Goal: Transaction & Acquisition: Purchase product/service

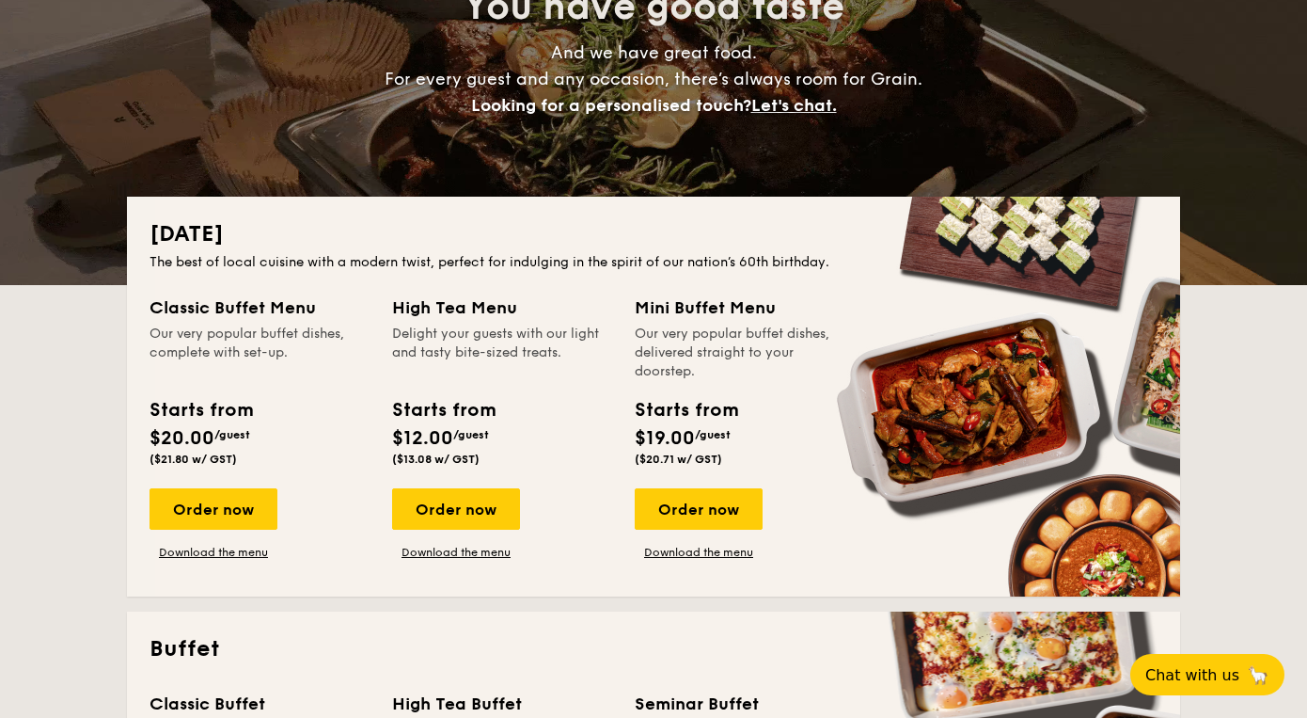
scroll to position [262, 0]
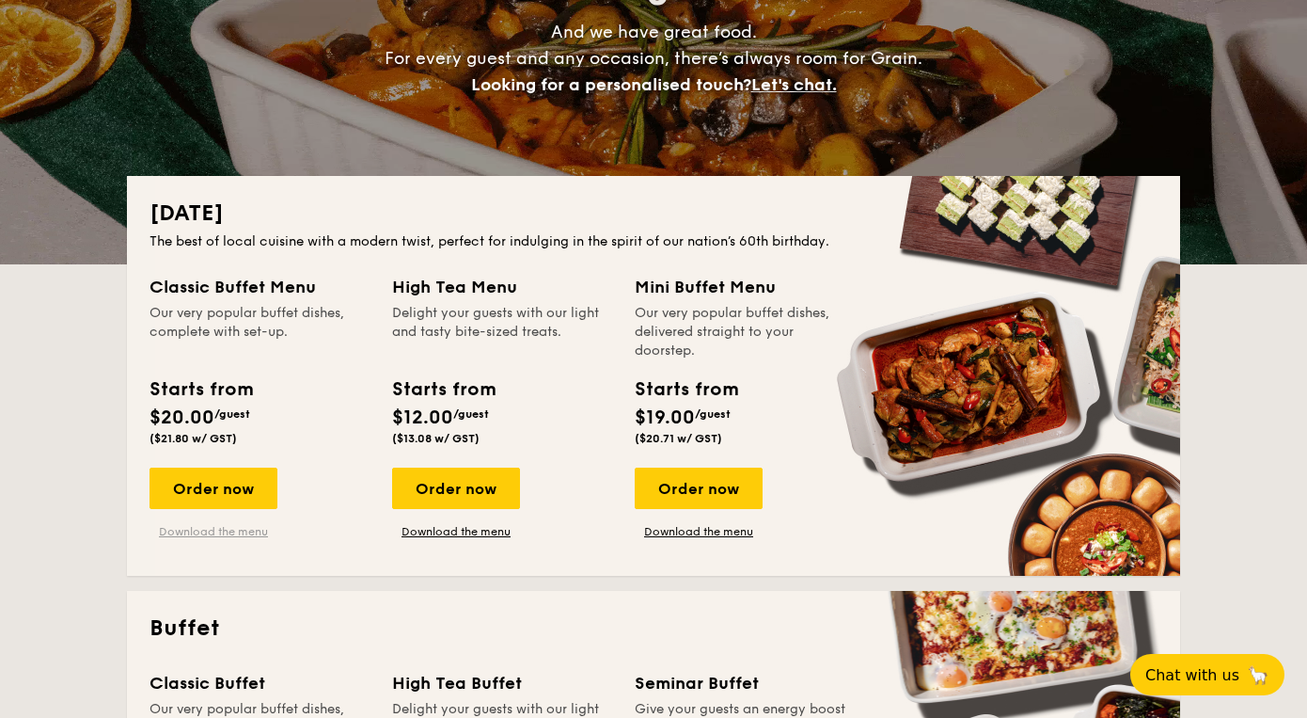
click at [232, 531] on link "Download the menu" at bounding box center [214, 531] width 128 height 15
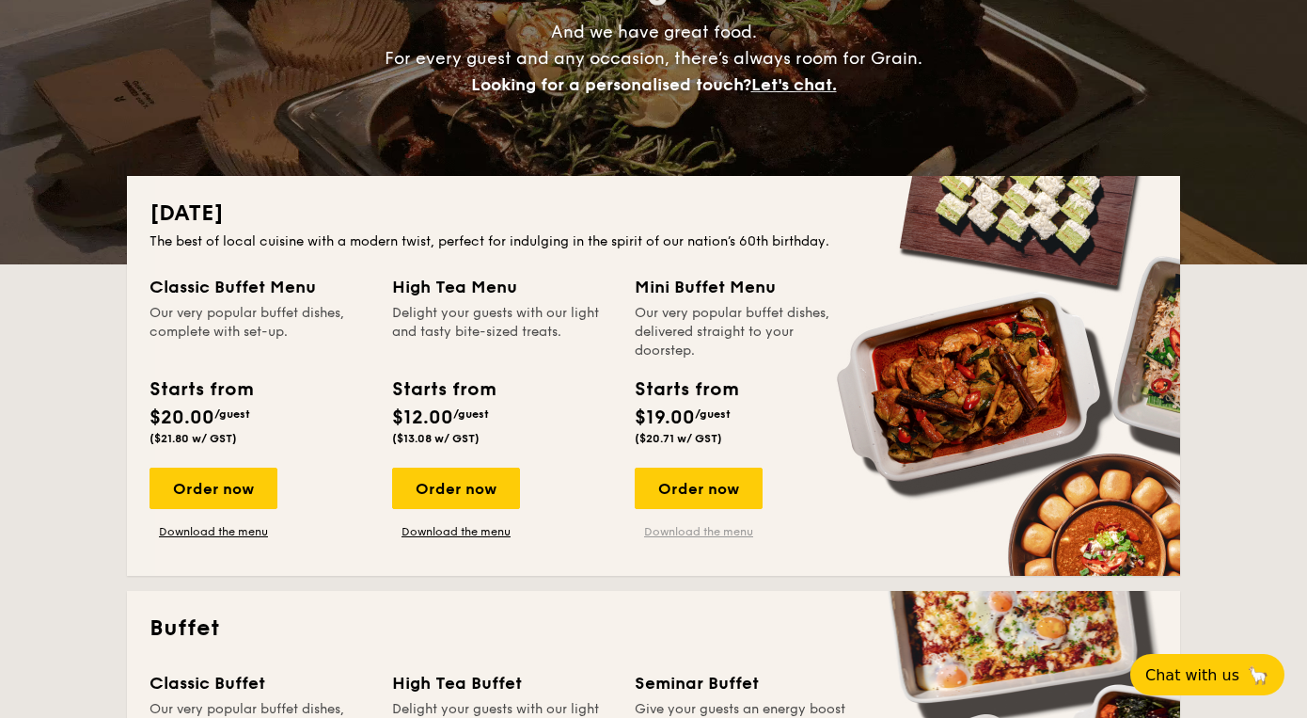
click at [705, 532] on link "Download the menu" at bounding box center [699, 531] width 128 height 15
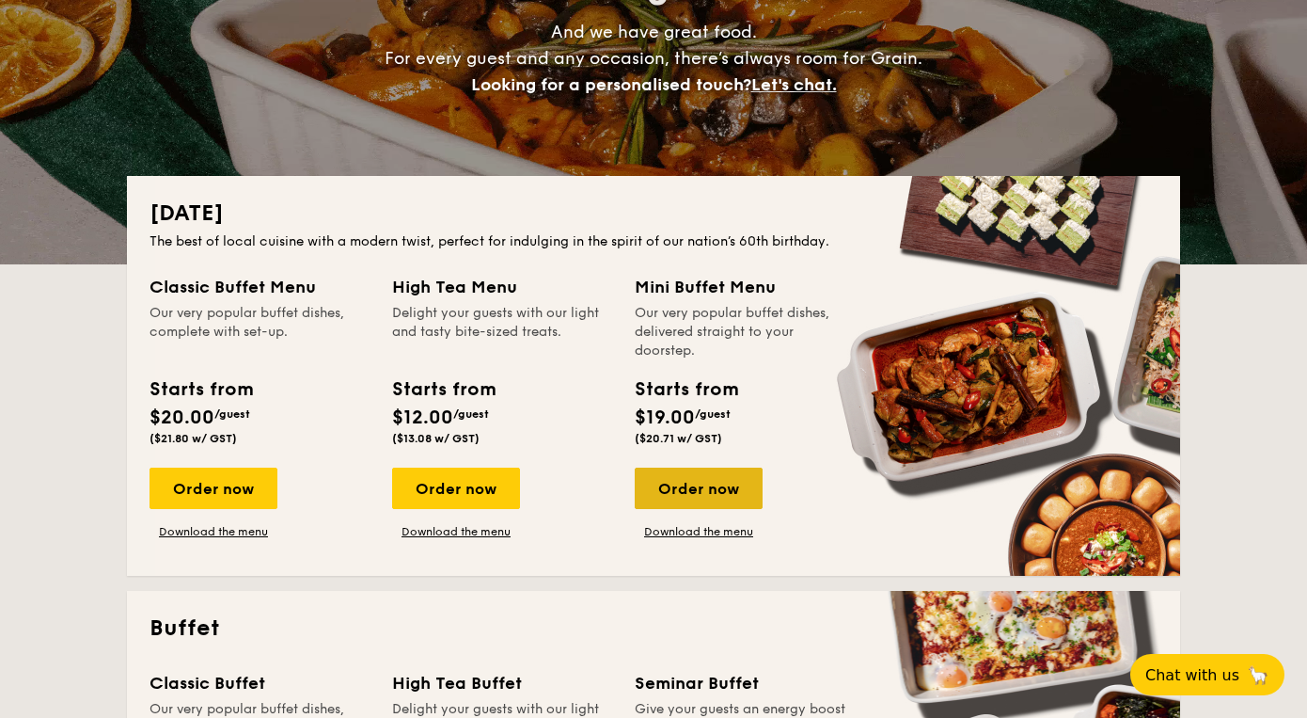
click at [697, 487] on div "Order now" at bounding box center [699, 487] width 128 height 41
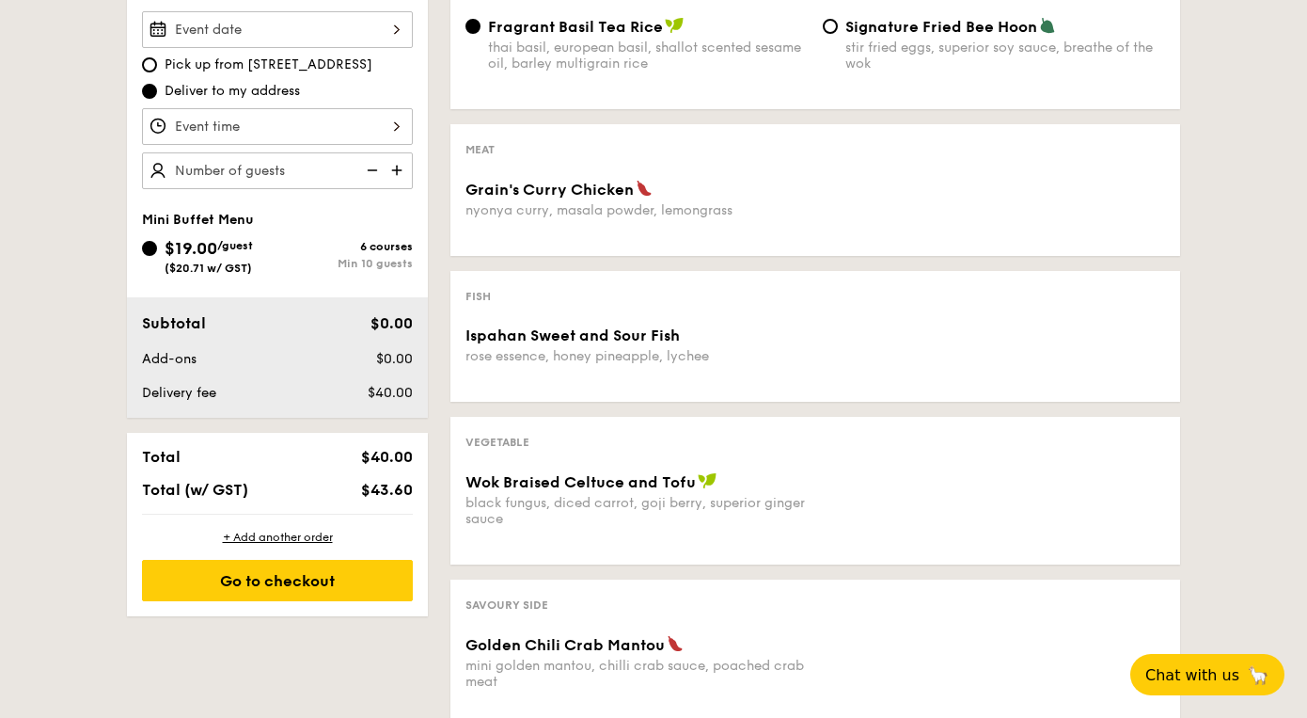
scroll to position [540, 0]
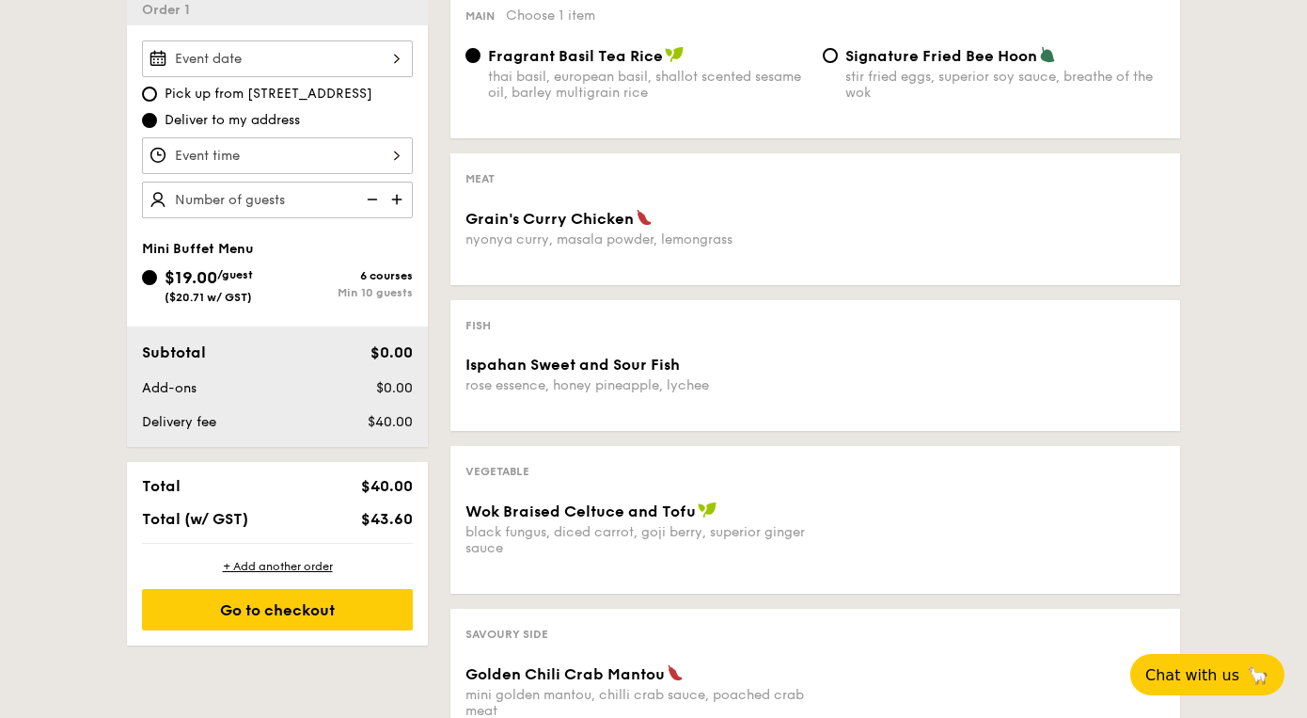
click at [392, 198] on img at bounding box center [399, 200] width 28 height 36
click at [392, 199] on img at bounding box center [399, 200] width 28 height 36
type input "20 guests"
click at [385, 281] on div "6 courses" at bounding box center [344, 275] width 135 height 13
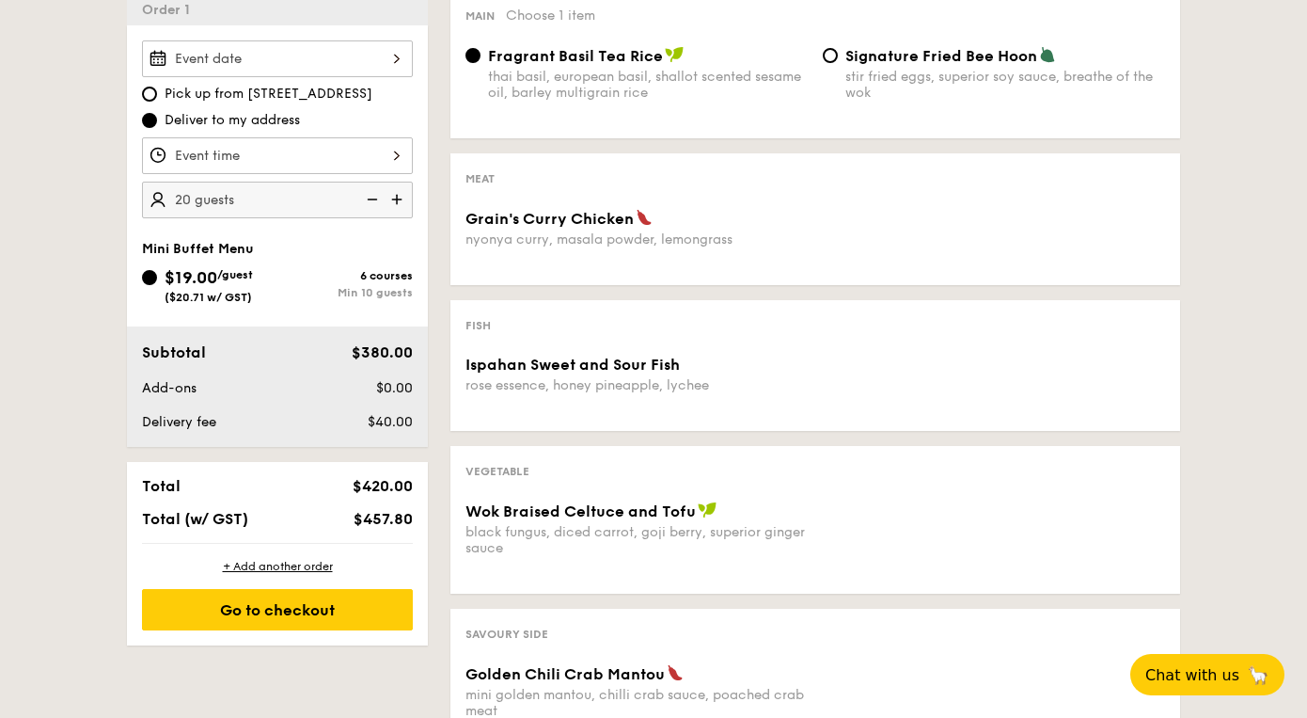
click at [157, 281] on input "$19.00 /guest ($20.71 w/ GST) 6 courses Min 10 guests" at bounding box center [149, 277] width 15 height 15
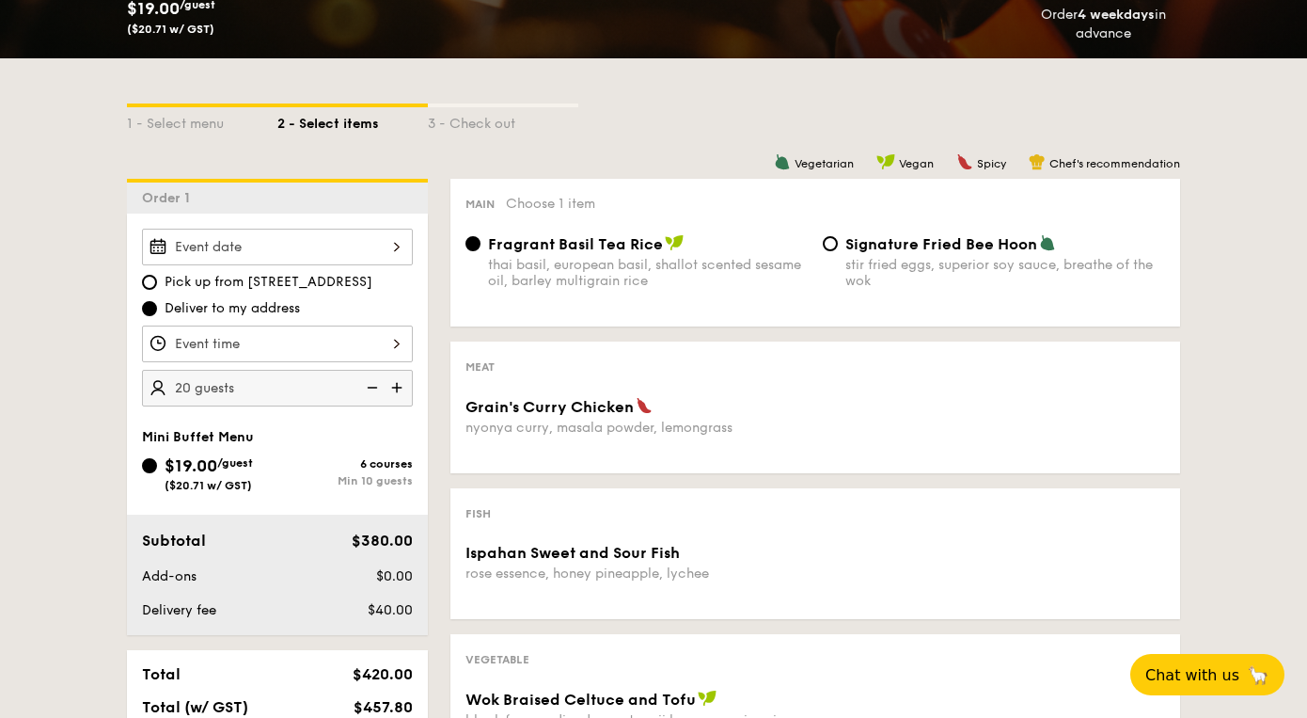
scroll to position [353, 0]
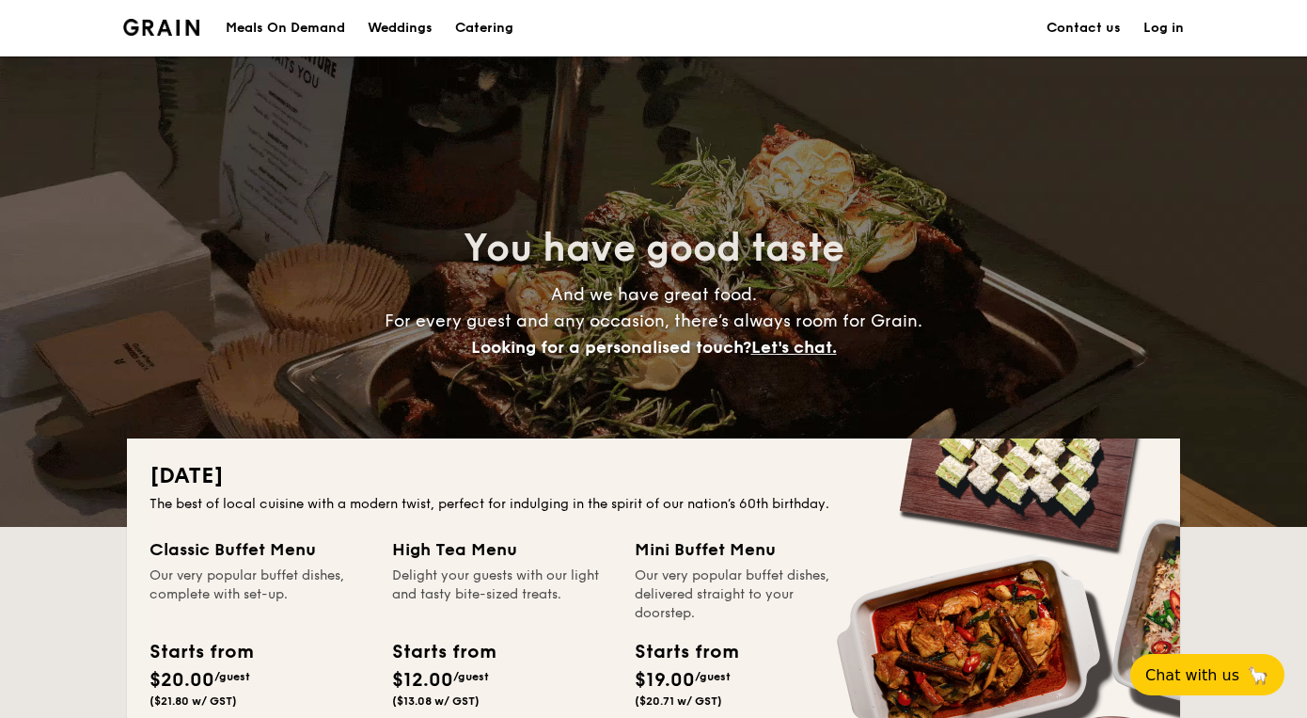
click at [490, 32] on h1 "Catering" at bounding box center [484, 28] width 58 height 56
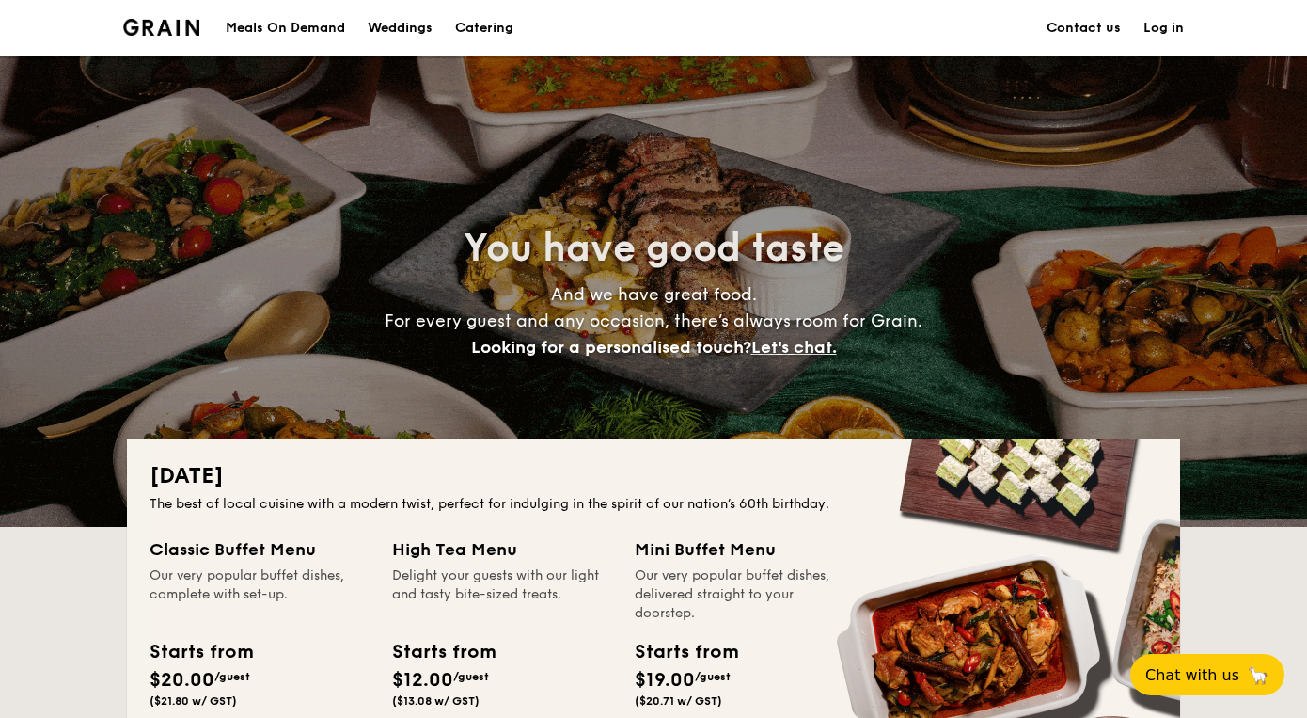
click at [491, 24] on h1 "Catering" at bounding box center [484, 28] width 58 height 56
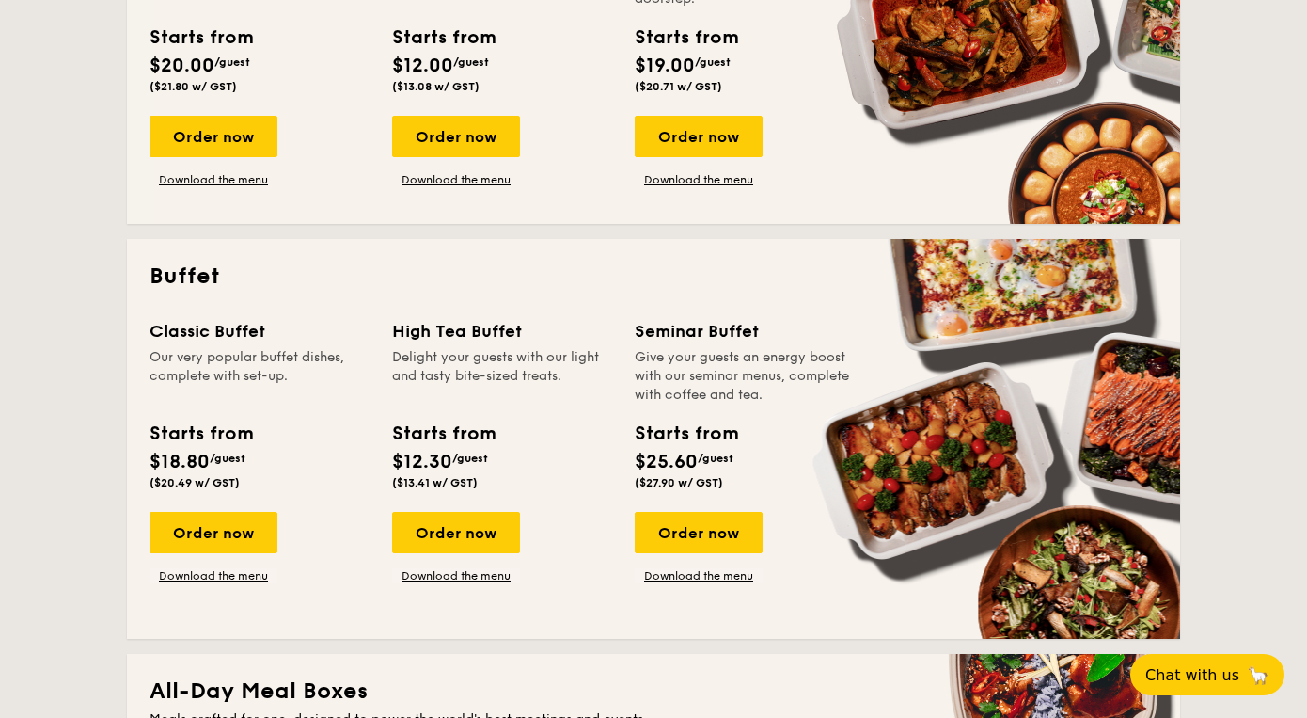
scroll to position [643, 0]
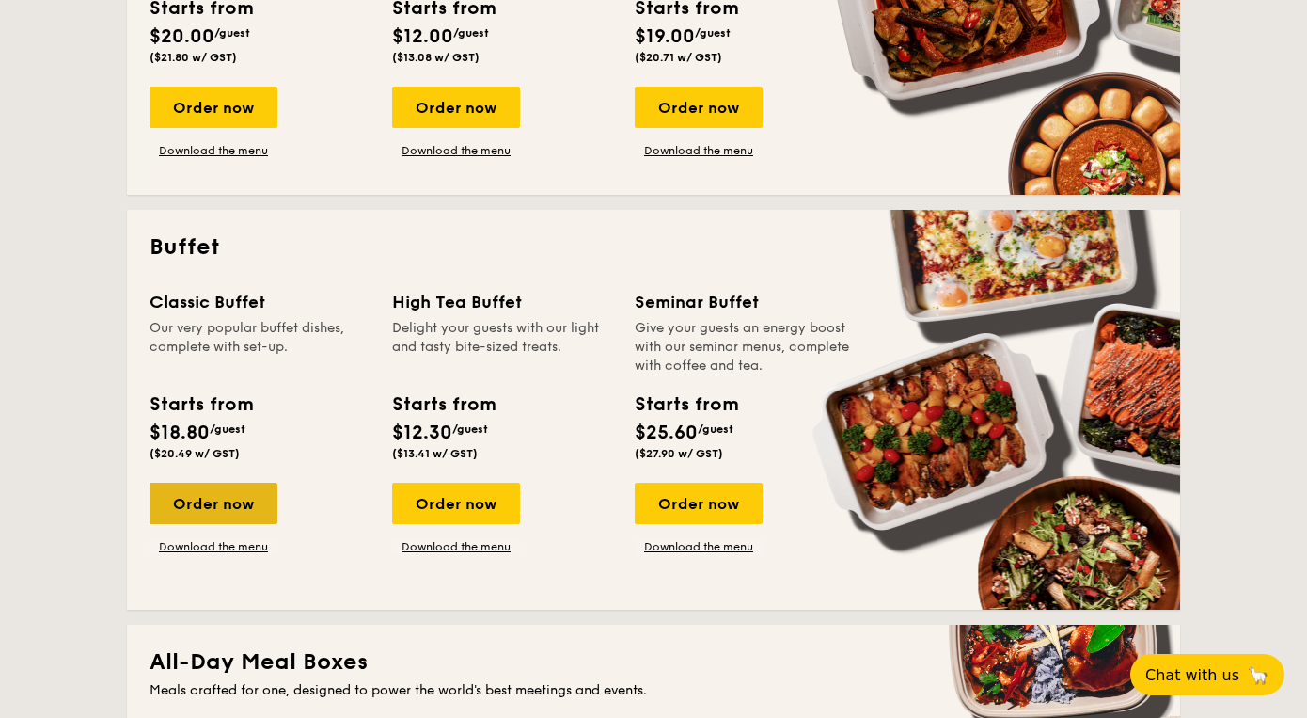
click at [251, 512] on div "Order now" at bounding box center [214, 502] width 128 height 41
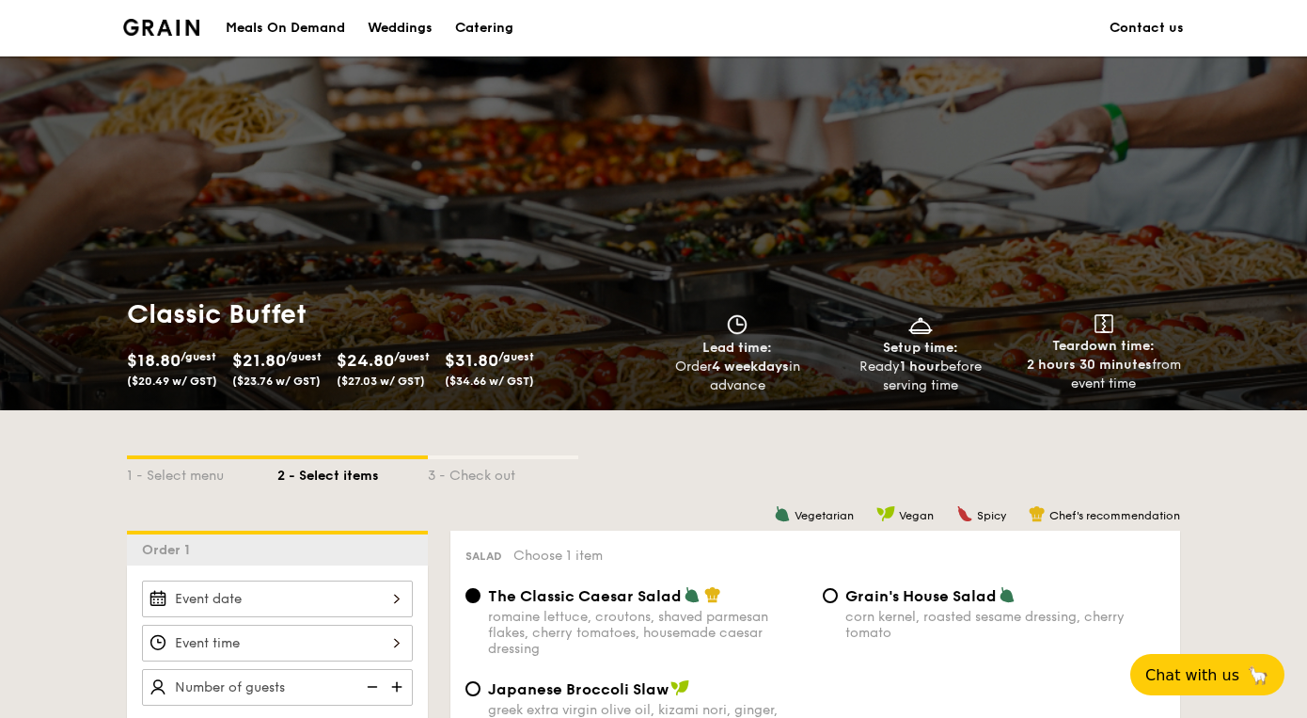
click at [251, 512] on div "1 - Select menu 2 - Select items 3 - Check out" at bounding box center [653, 470] width 1053 height 120
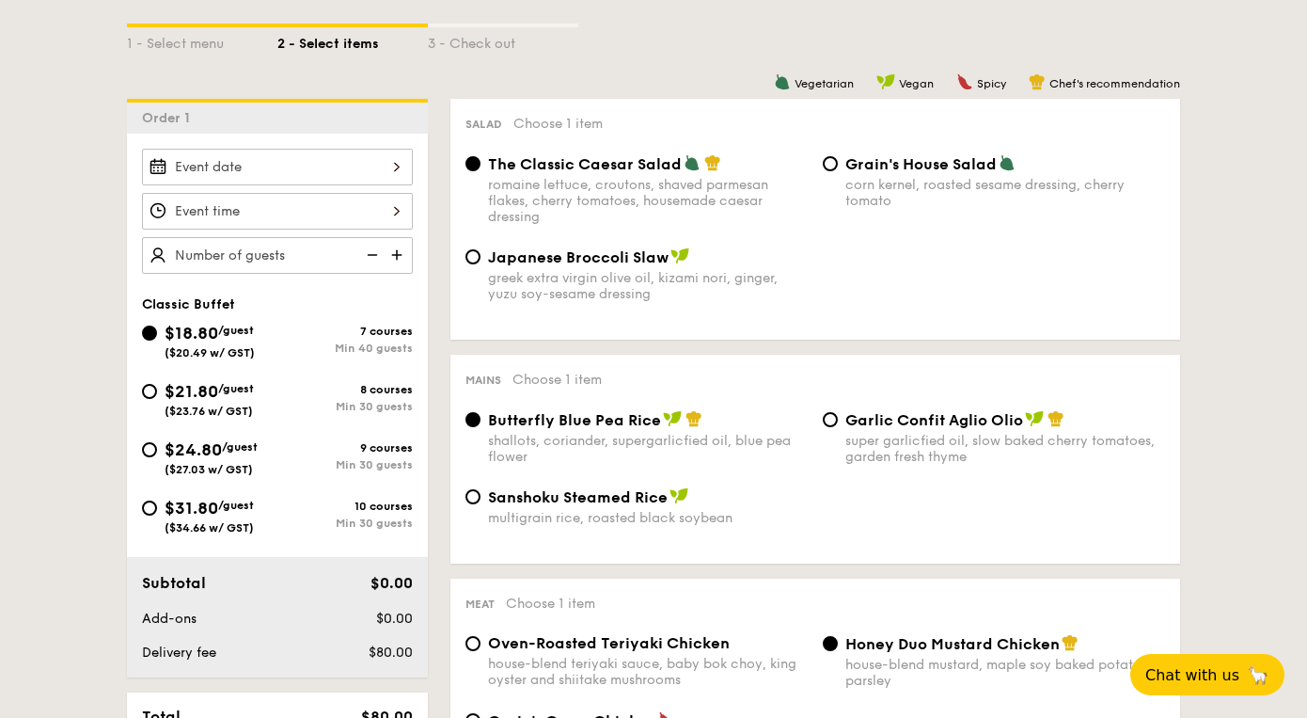
scroll to position [434, 0]
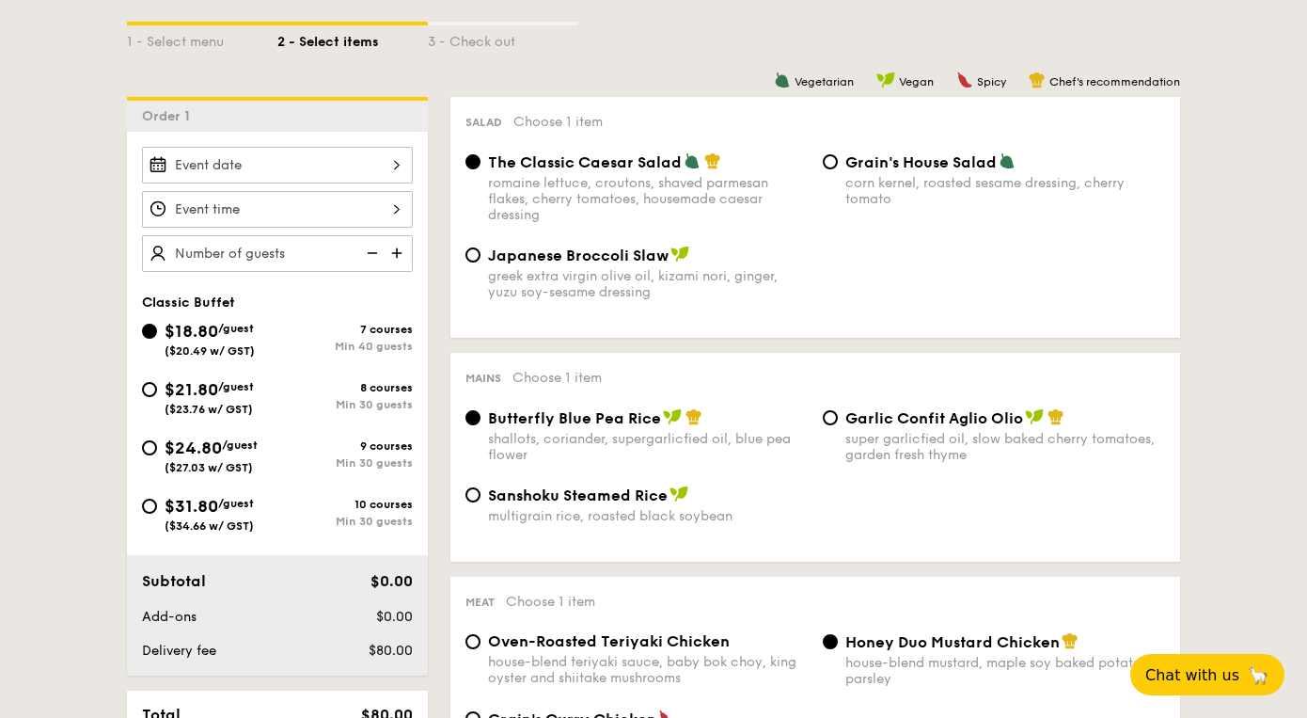
click at [212, 502] on span "$31.80" at bounding box center [192, 506] width 54 height 21
click at [157, 502] on input "$31.80 /guest ($34.66 w/ GST) 10 courses Min 30 guests" at bounding box center [149, 505] width 15 height 15
radio input "true"
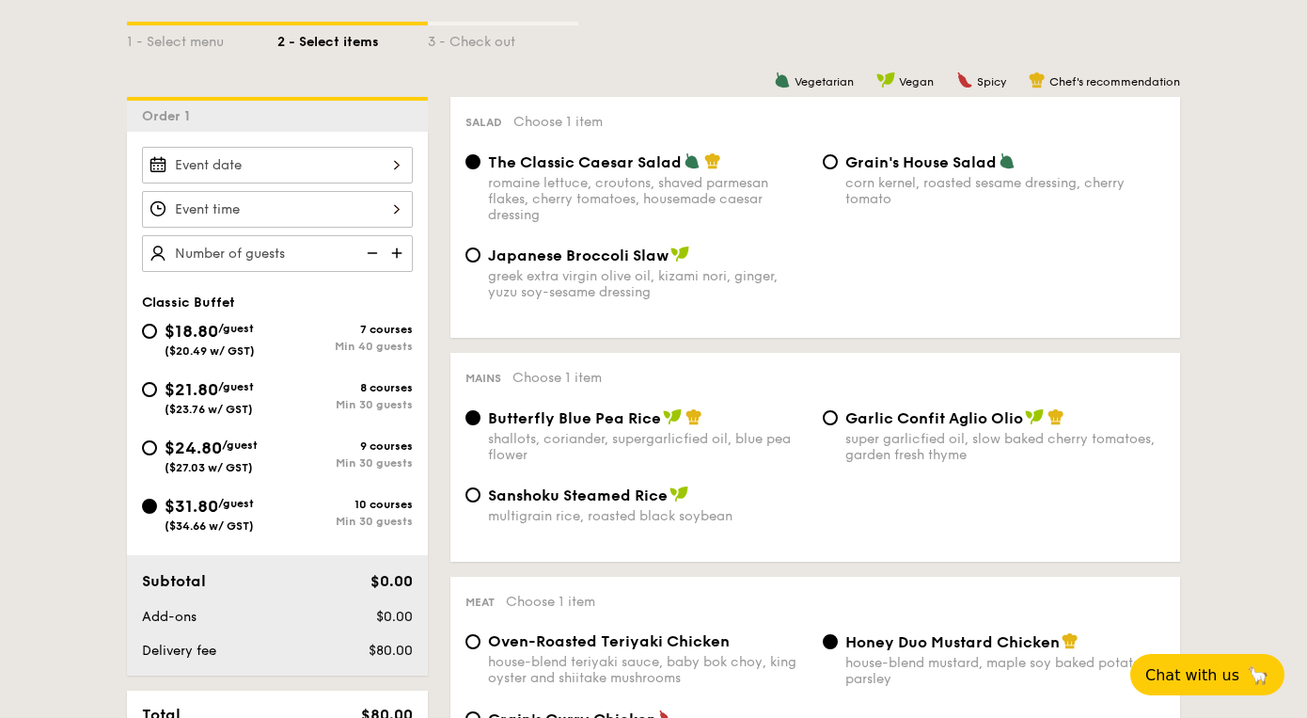
radio input "true"
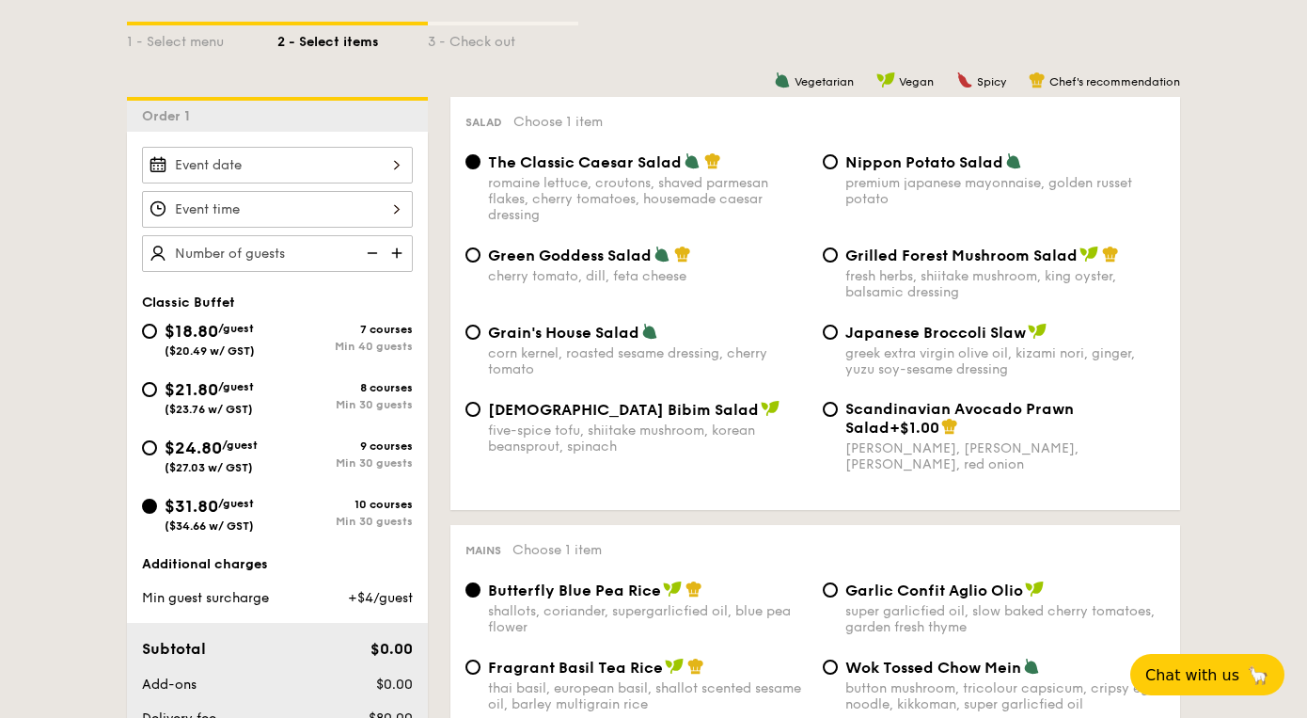
click at [234, 462] on span "($27.03 w/ GST)" at bounding box center [209, 467] width 88 height 13
click at [157, 455] on input "$24.80 /guest ($27.03 w/ GST) 9 courses Min 30 guests" at bounding box center [149, 447] width 15 height 15
radio input "true"
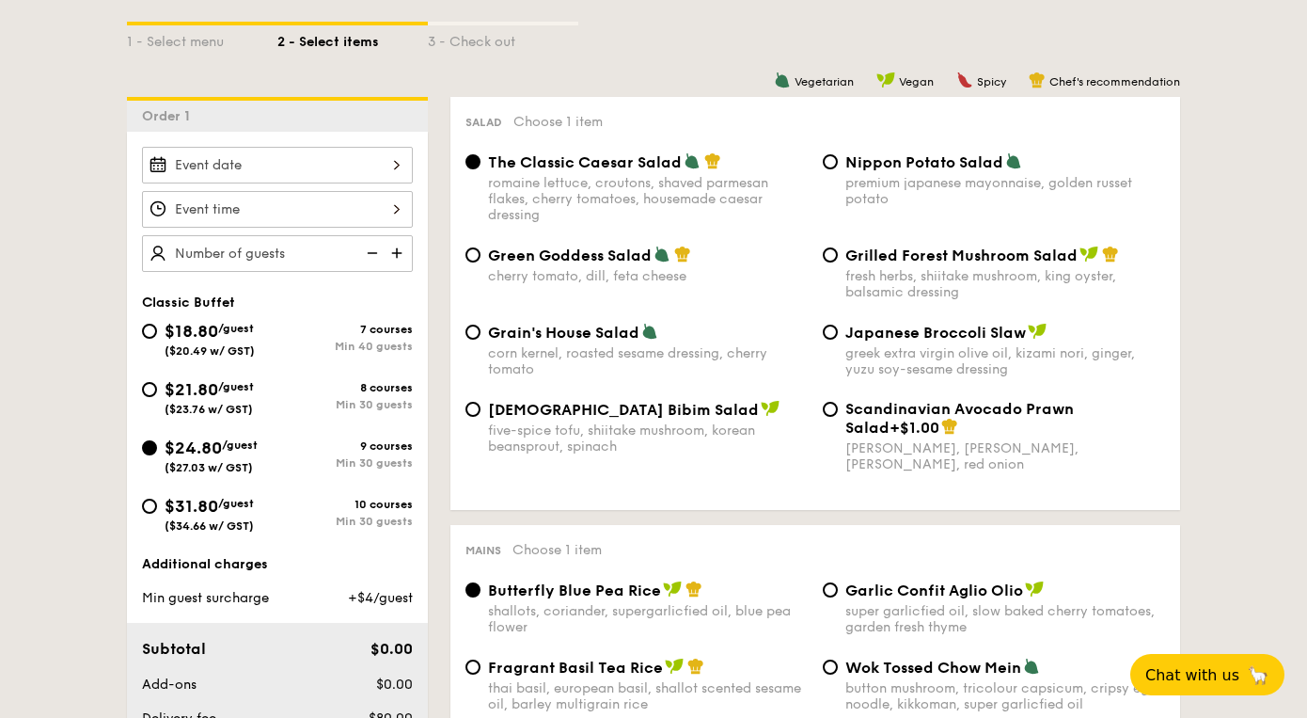
radio input "true"
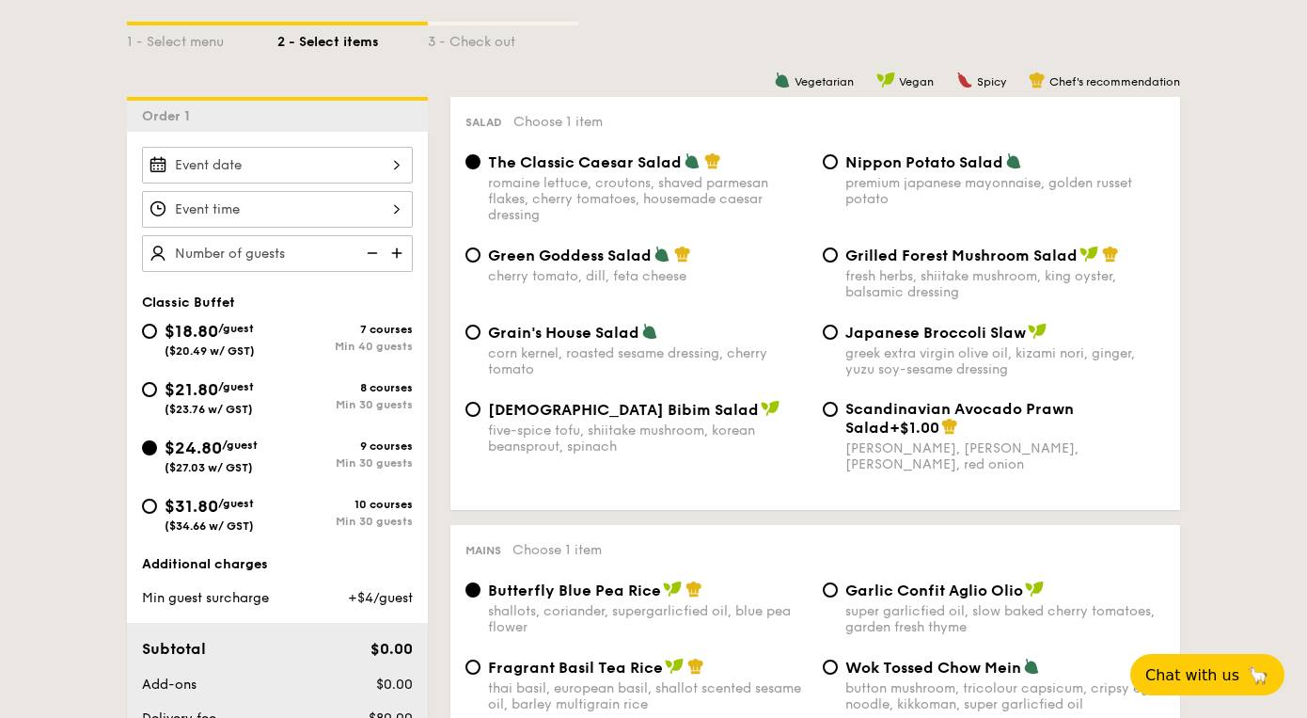
radio input "true"
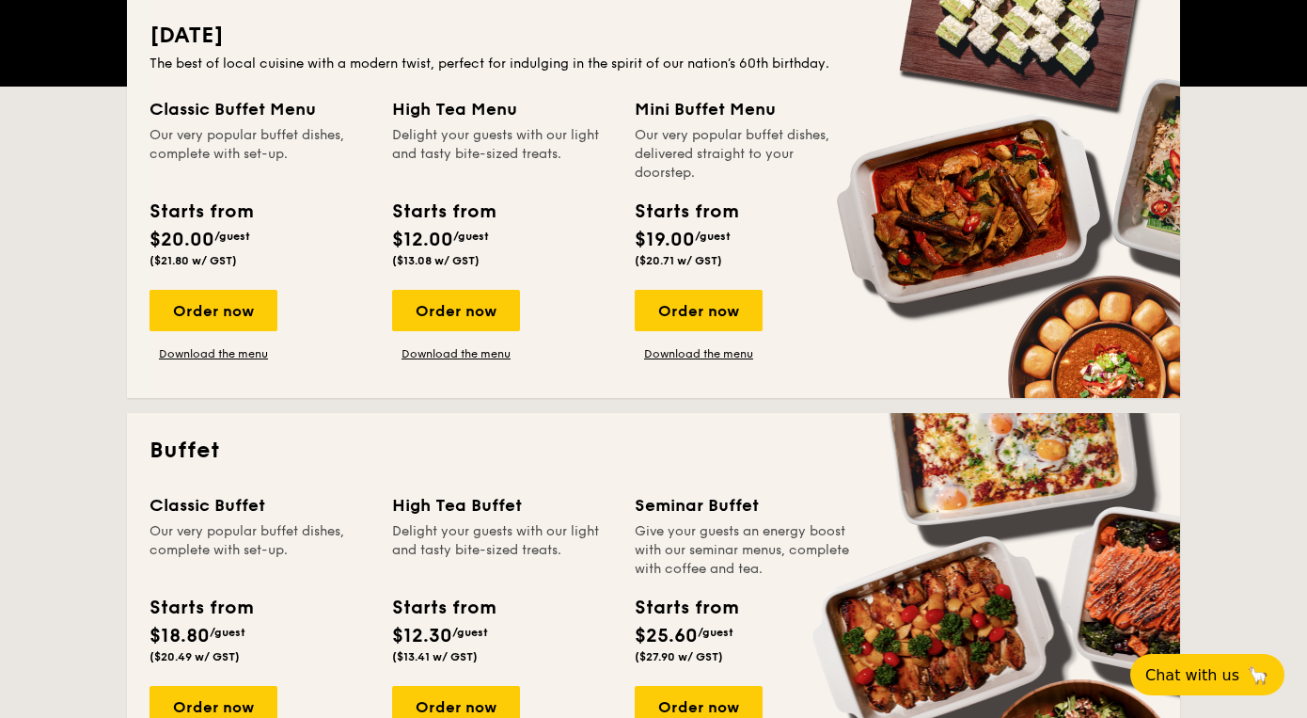
scroll to position [439, 0]
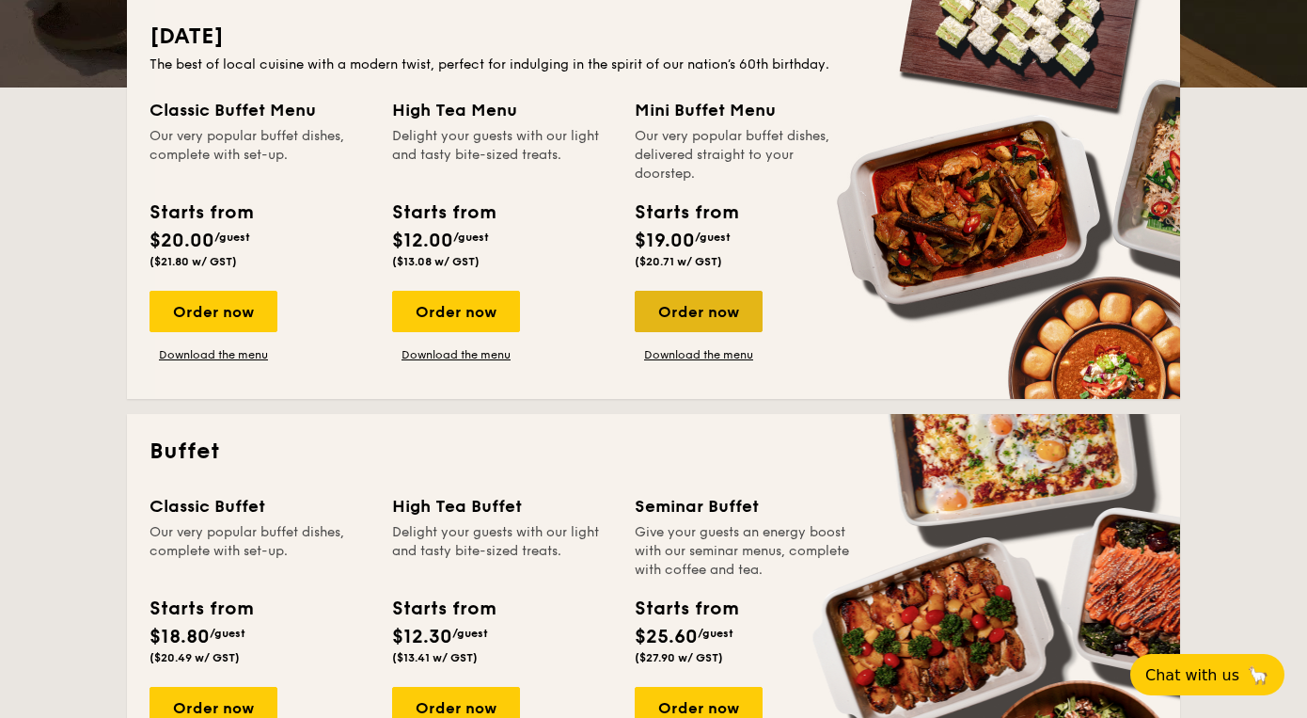
click at [714, 322] on div "Order now" at bounding box center [699, 311] width 128 height 41
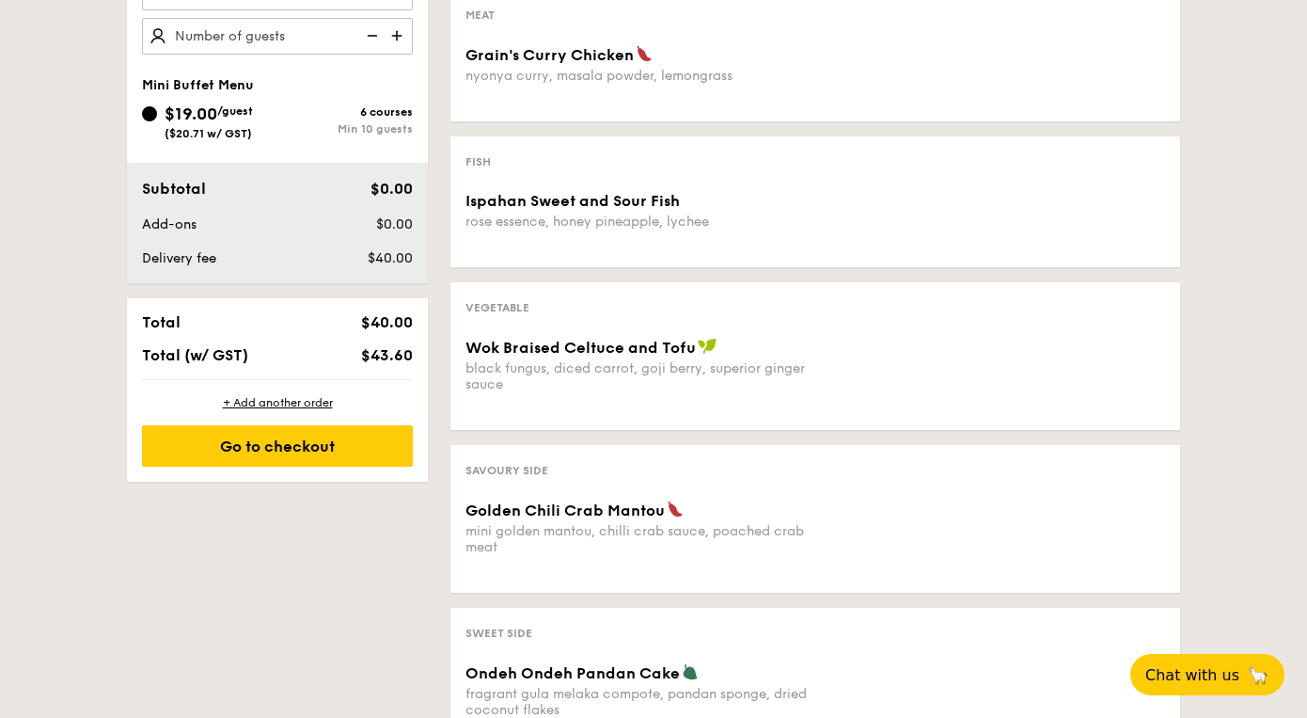
scroll to position [712, 0]
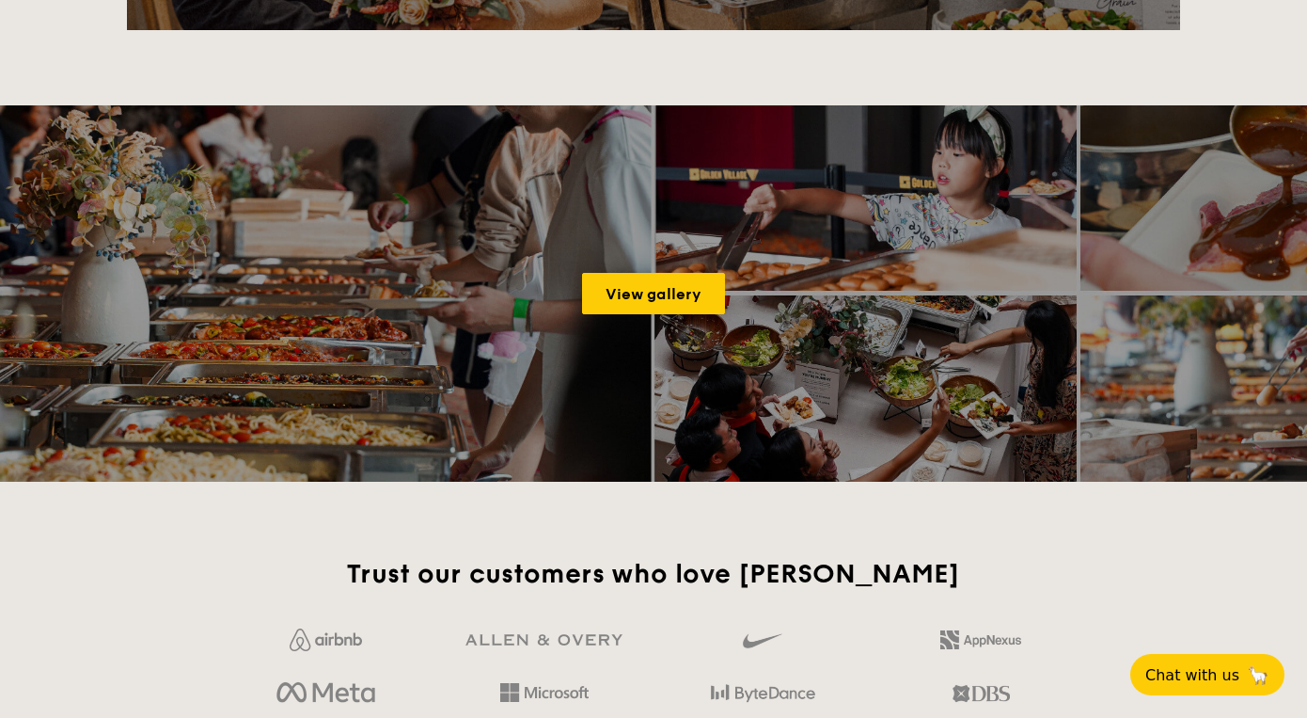
scroll to position [2658, 0]
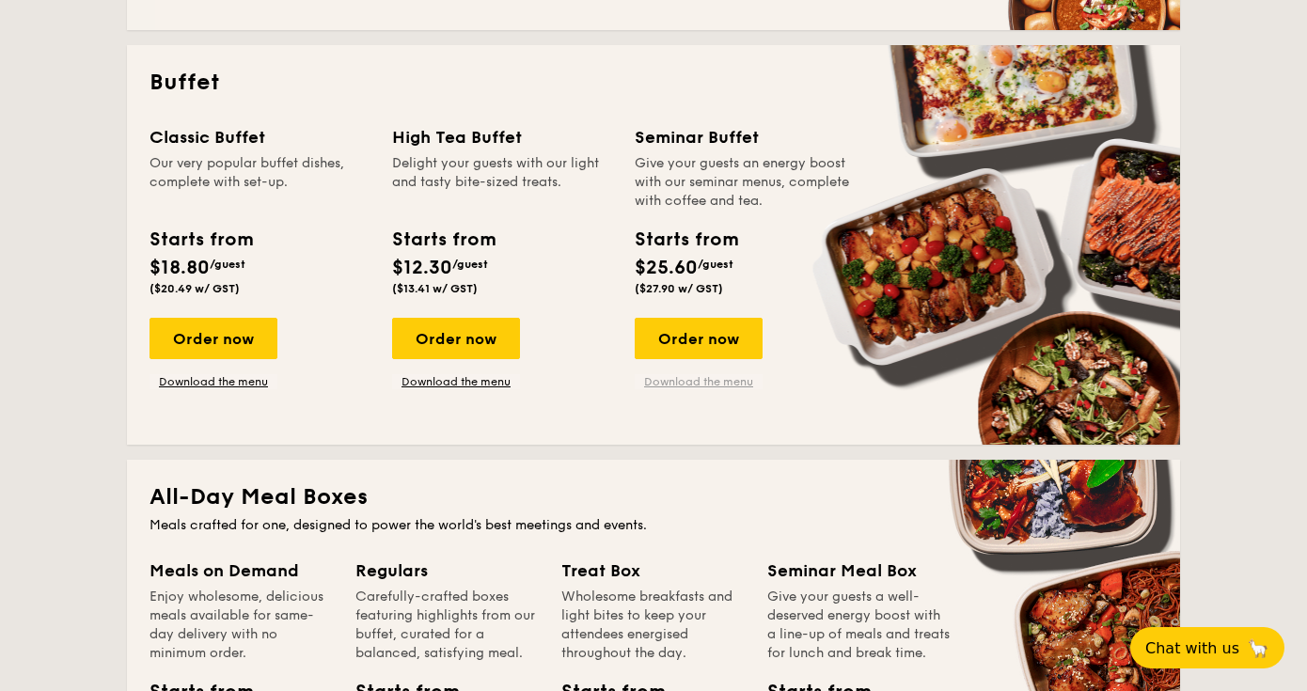
scroll to position [812, 0]
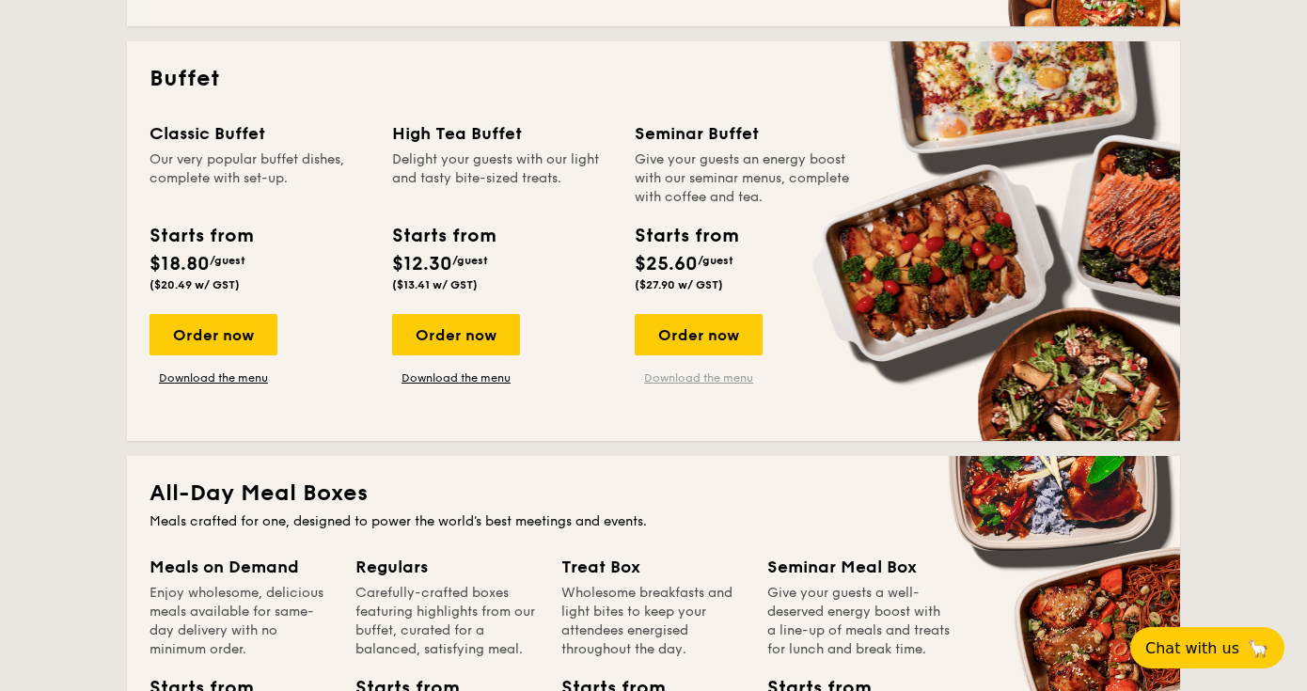
click at [679, 376] on link "Download the menu" at bounding box center [699, 378] width 128 height 15
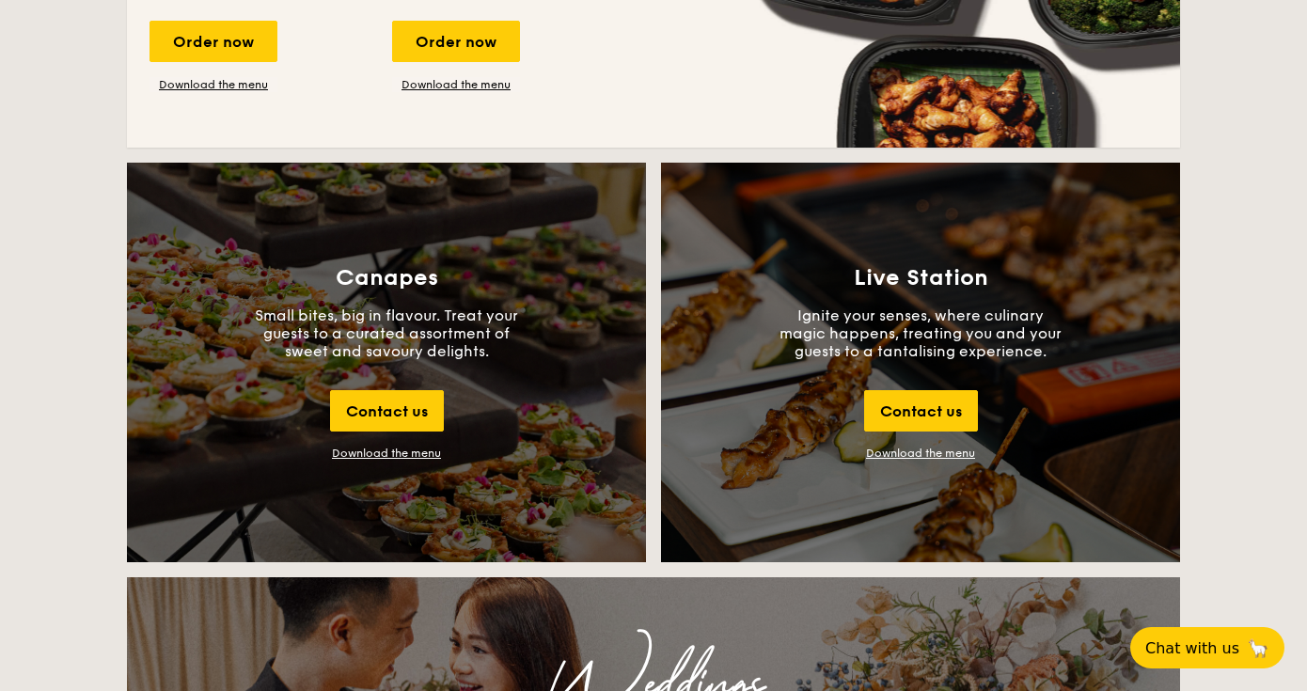
scroll to position [1568, 0]
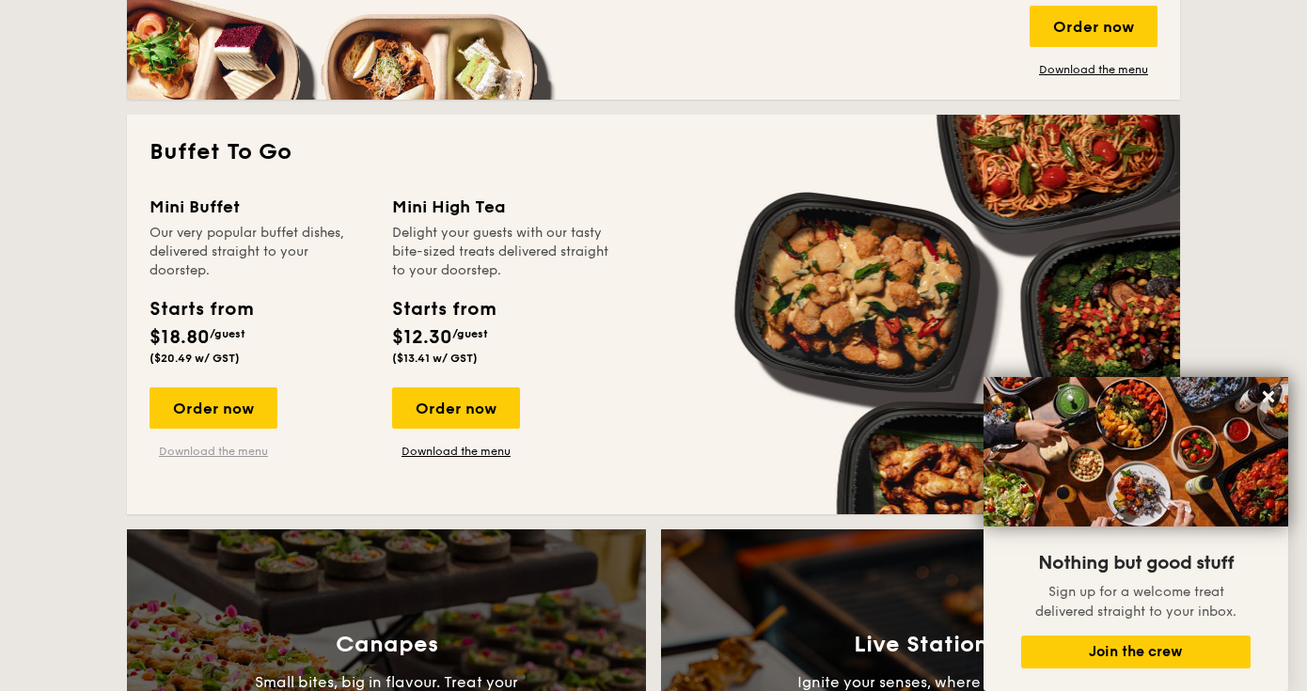
click at [193, 454] on link "Download the menu" at bounding box center [214, 451] width 128 height 15
drag, startPoint x: 240, startPoint y: 456, endPoint x: 287, endPoint y: 432, distance: 53.0
click at [241, 402] on div "Order now" at bounding box center [214, 407] width 128 height 41
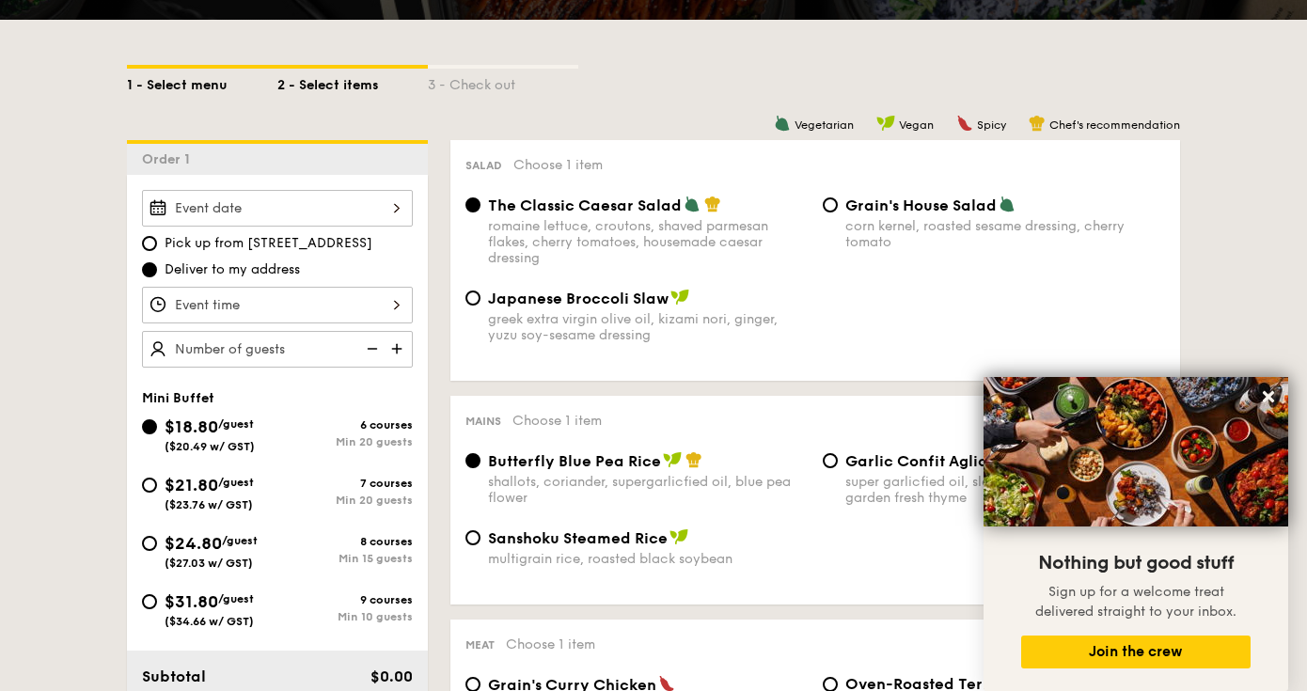
scroll to position [455, 0]
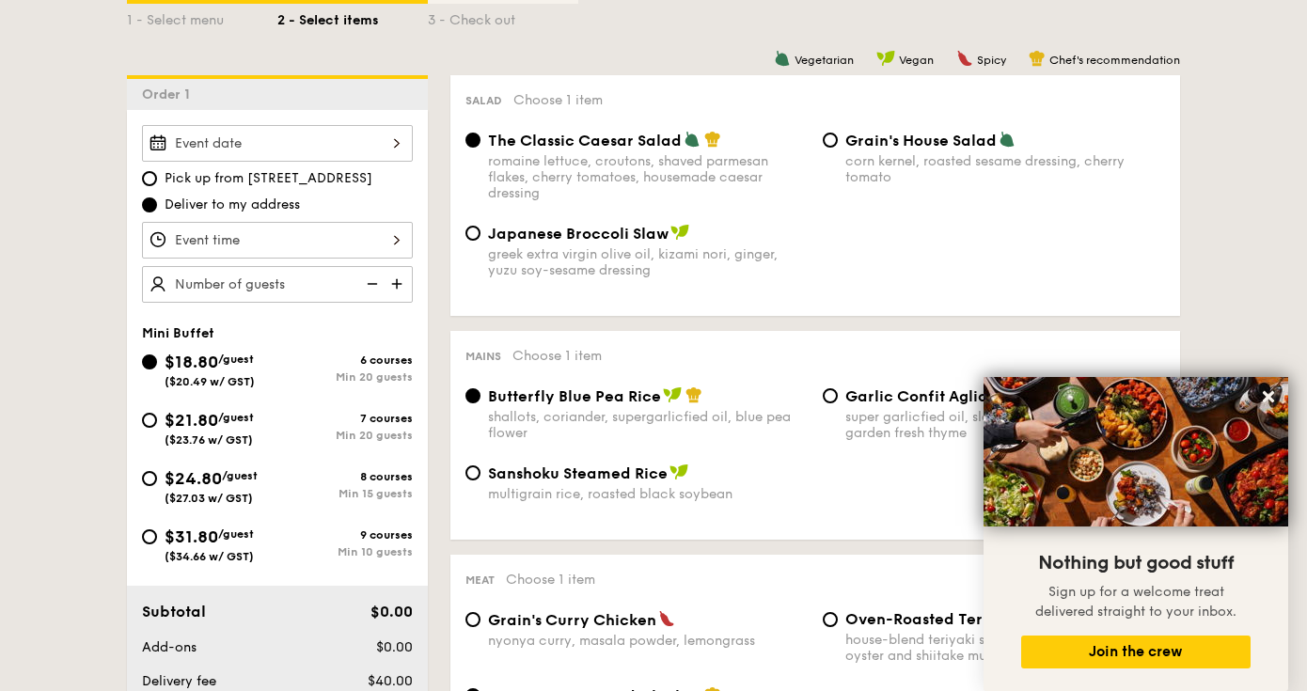
click at [218, 546] on span "$31.80" at bounding box center [192, 537] width 54 height 21
click at [157, 545] on input "$31.80 /guest ($34.66 w/ GST) 9 courses Min 10 guests" at bounding box center [149, 537] width 15 height 15
radio input "true"
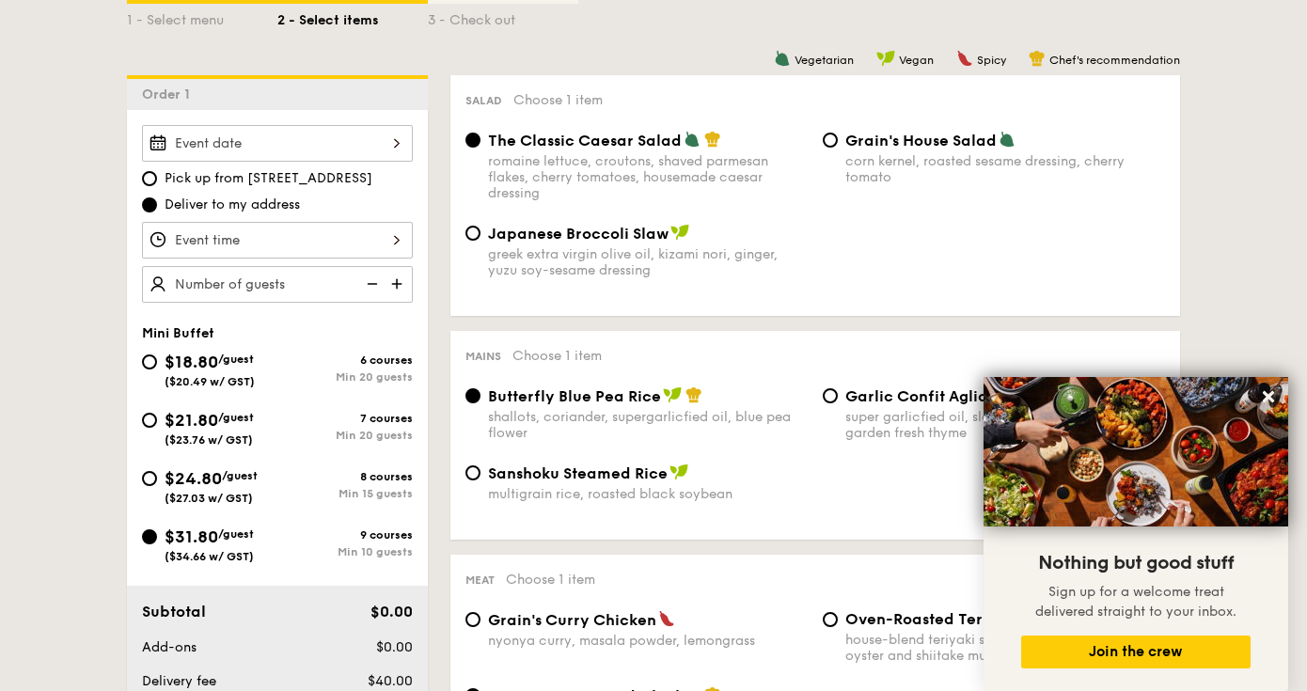
radio input "false"
radio input "true"
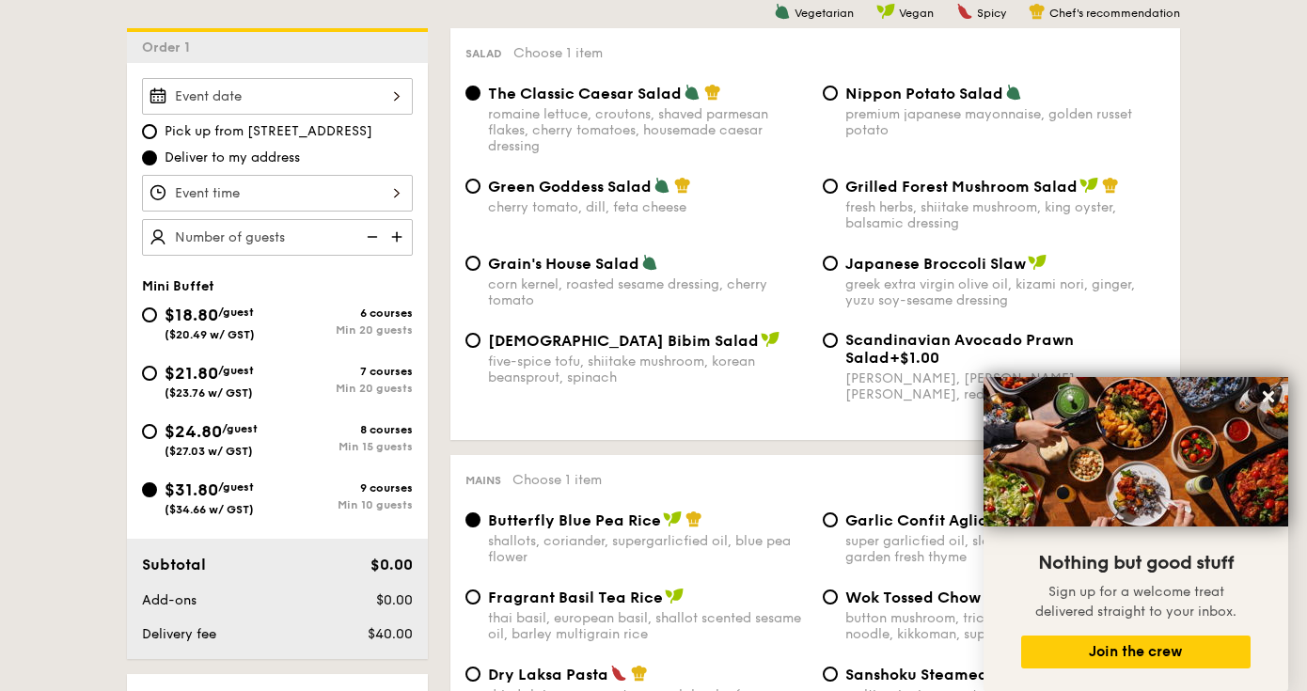
scroll to position [507, 0]
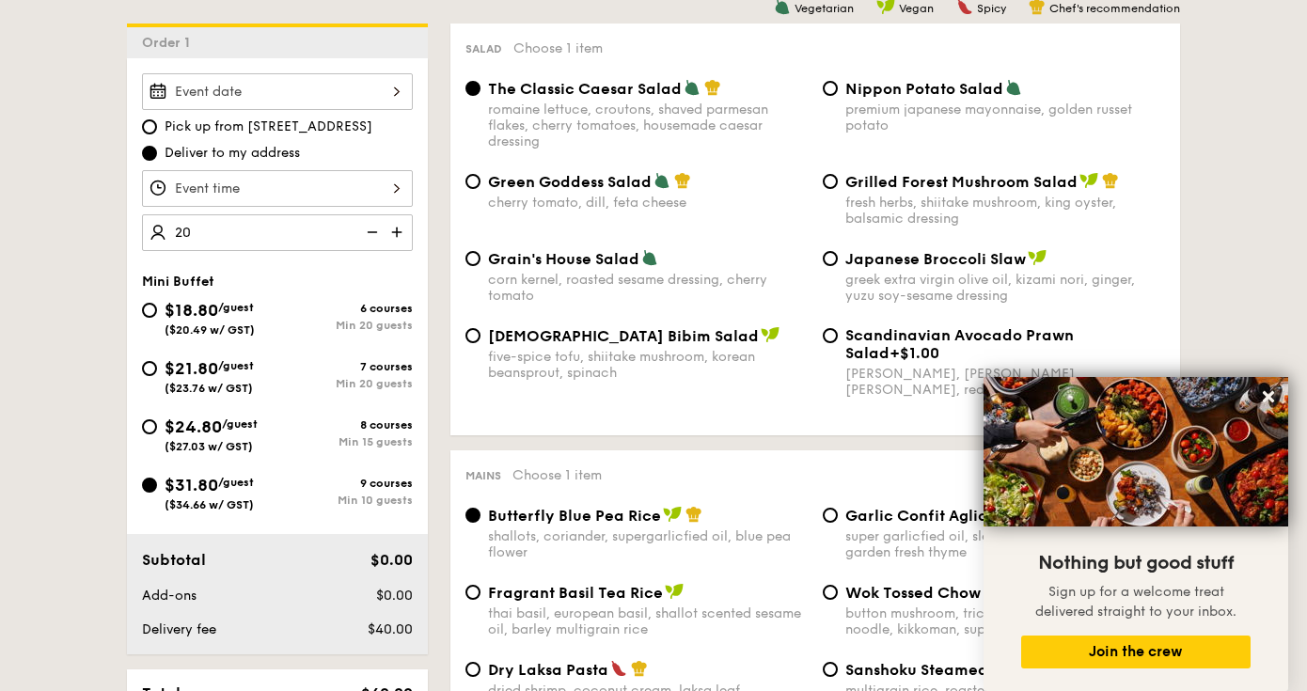
type input "20 guests"
click at [317, 179] on div at bounding box center [277, 188] width 271 height 37
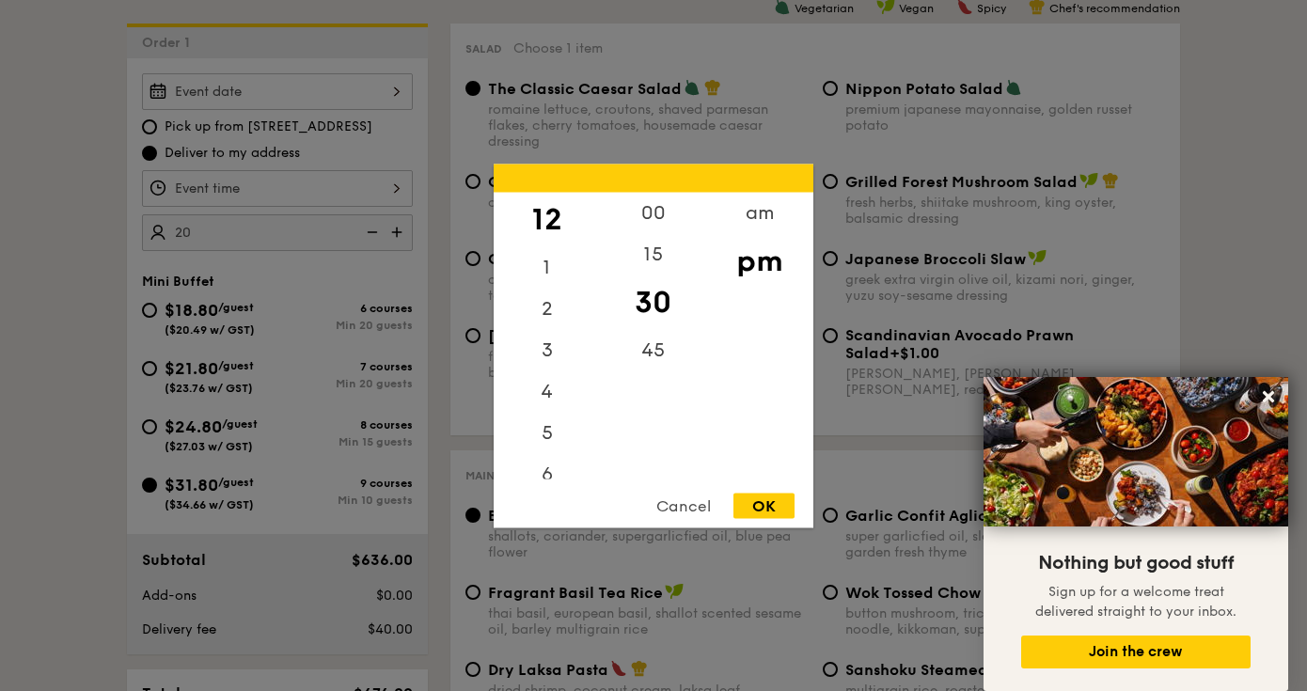
click at [766, 507] on div "OK" at bounding box center [764, 505] width 61 height 25
type input "12:30PM"
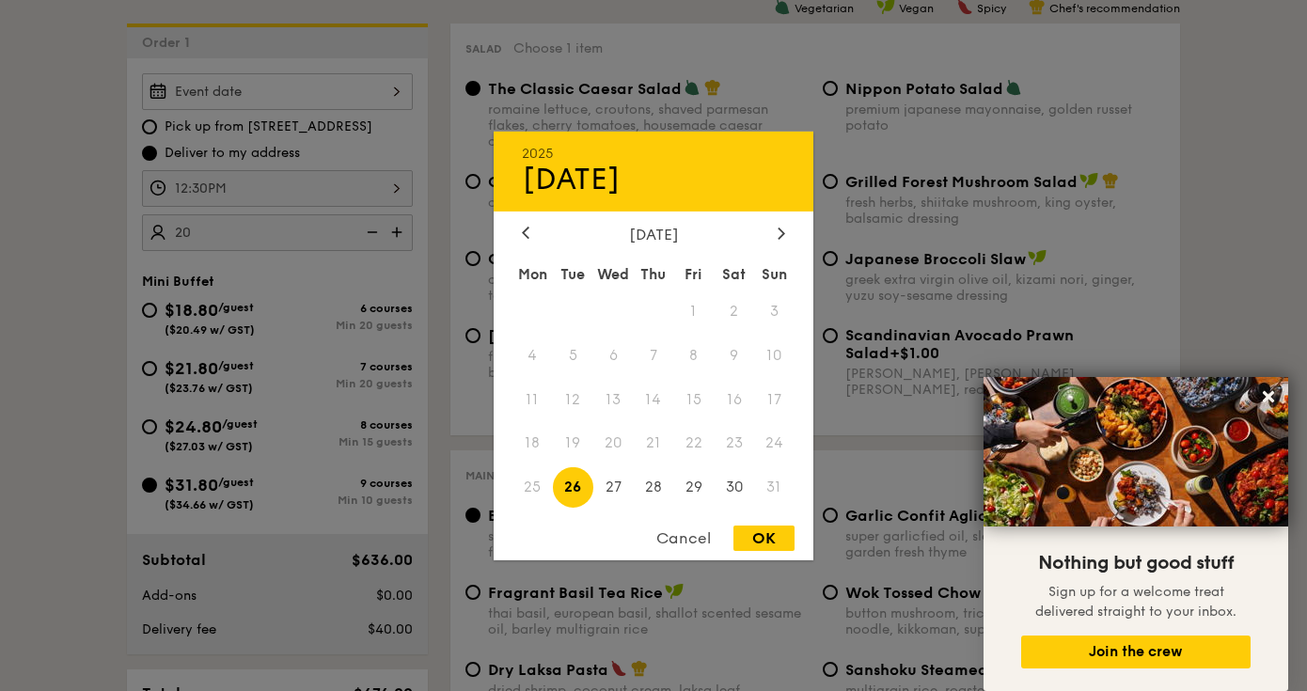
click at [305, 105] on div "2025 Aug [DATE] Tue Wed Thu Fri Sat Sun 1 2 3 4 5 6 7 8 9 10 11 12 13 14 15 16 …" at bounding box center [277, 91] width 271 height 37
click at [788, 233] on div at bounding box center [781, 234] width 17 height 18
click at [655, 448] on span "25" at bounding box center [654, 443] width 40 height 40
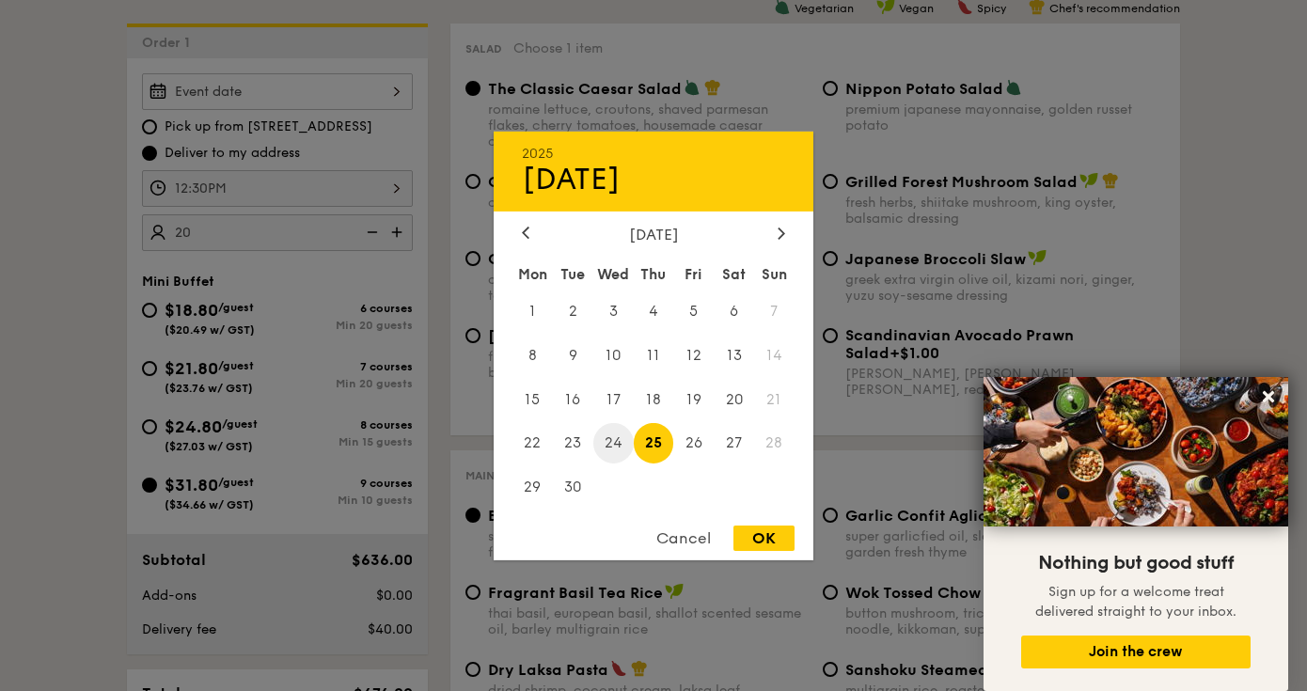
click at [612, 450] on span "24" at bounding box center [613, 443] width 40 height 40
click at [764, 542] on div "OK" at bounding box center [764, 538] width 61 height 25
type input "[DATE]"
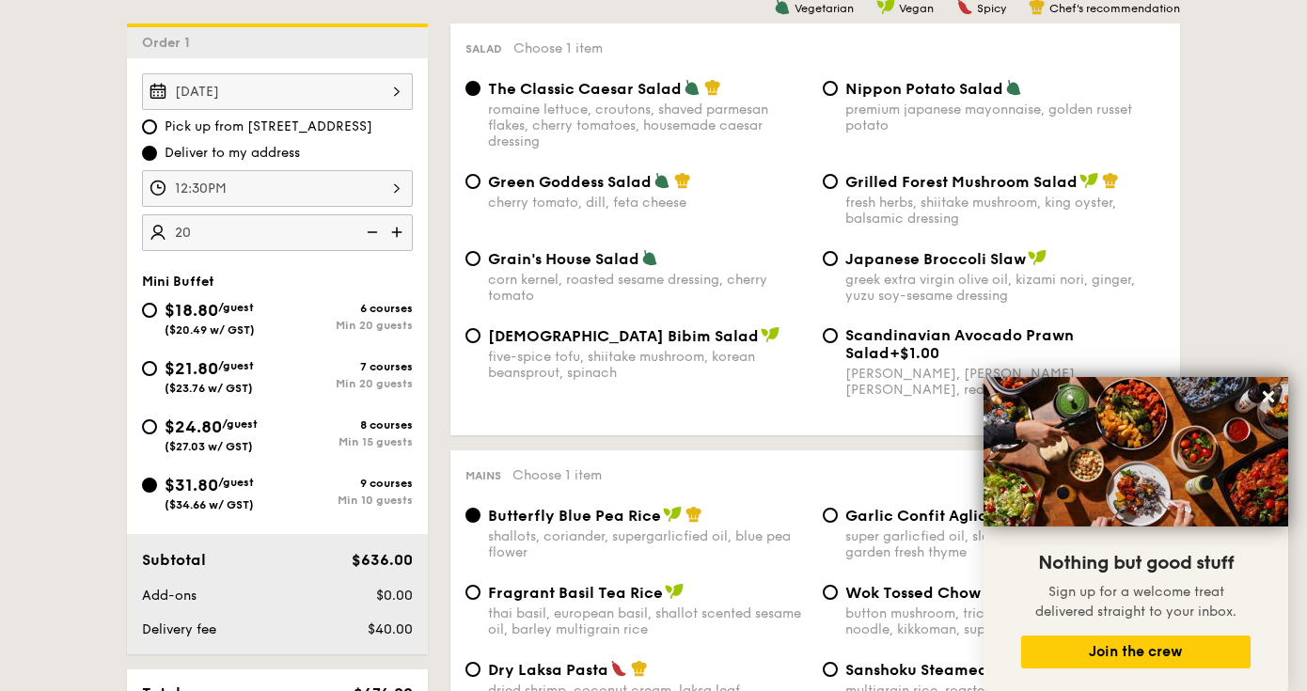
click at [284, 504] on div "Min 10 guests" at bounding box center [344, 500] width 135 height 13
click at [157, 493] on input "$31.80 /guest ($34.66 w/ GST) 9 courses Min 10 guests" at bounding box center [149, 485] width 15 height 15
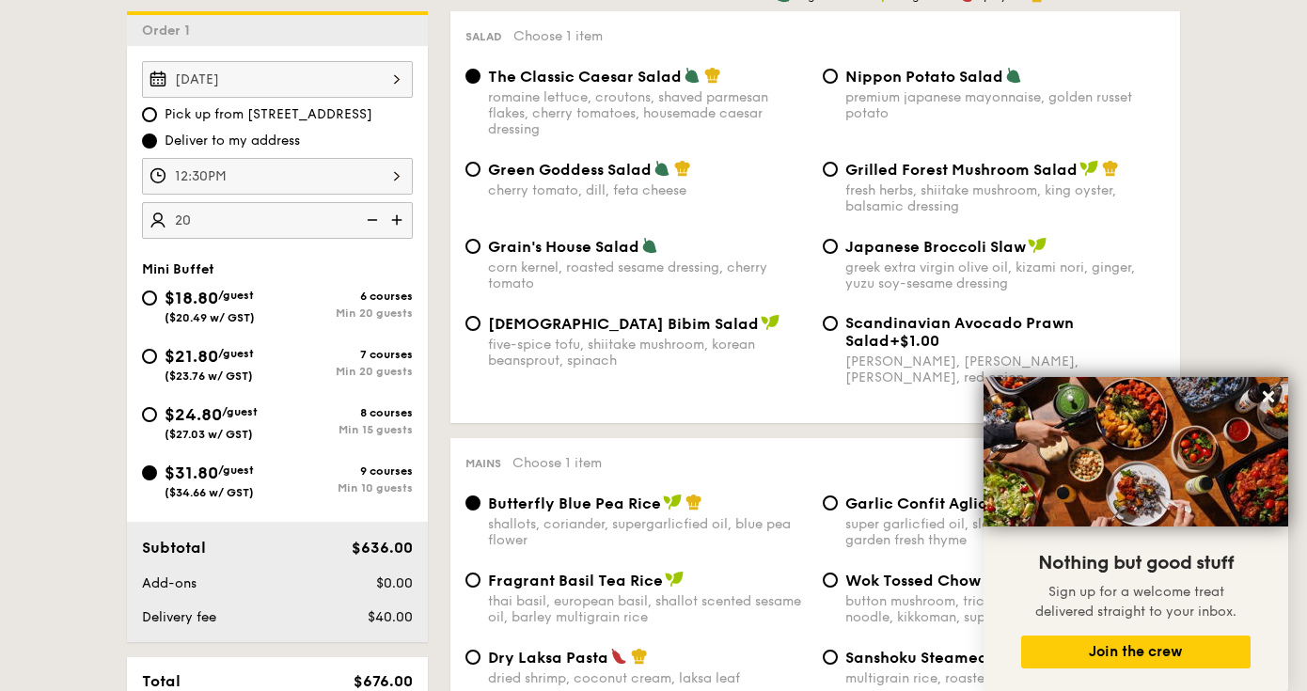
scroll to position [515, 0]
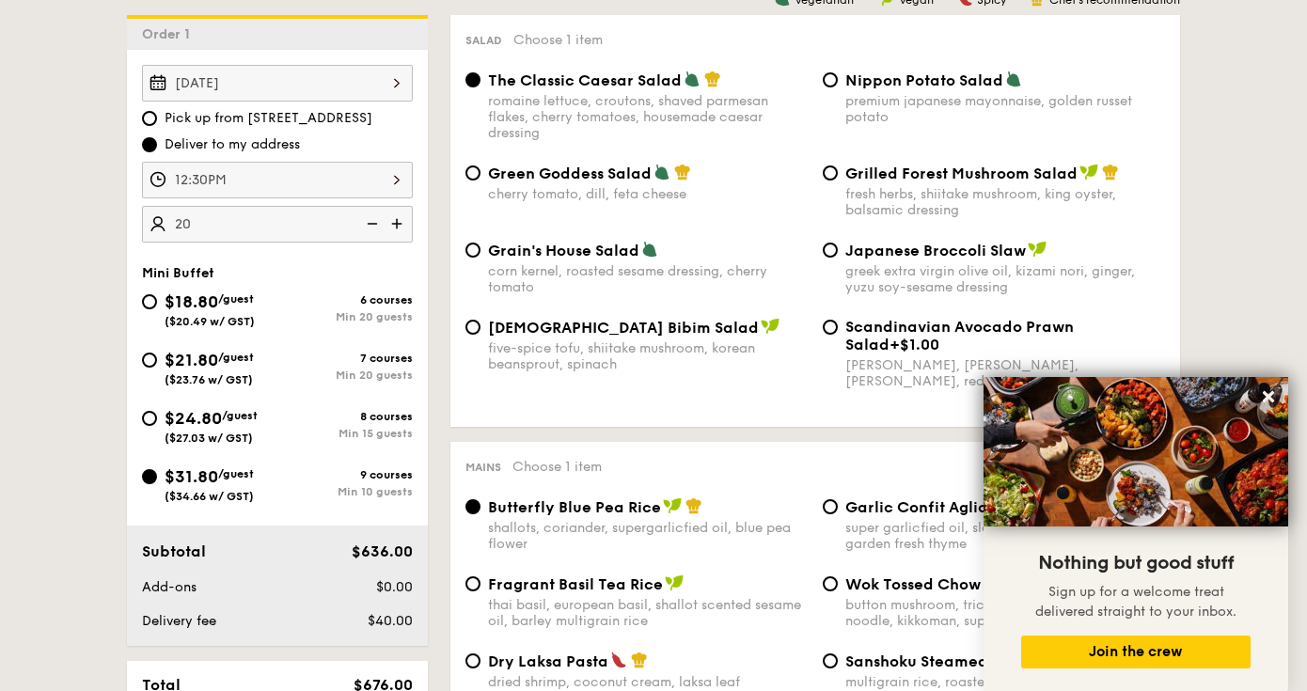
click at [565, 183] on div "Green Goddess Salad cherry tomato, [PERSON_NAME], feta cheese" at bounding box center [648, 183] width 320 height 39
click at [481, 181] on input "Green Goddess Salad cherry tomato, [PERSON_NAME], feta cheese" at bounding box center [473, 173] width 15 height 15
radio input "true"
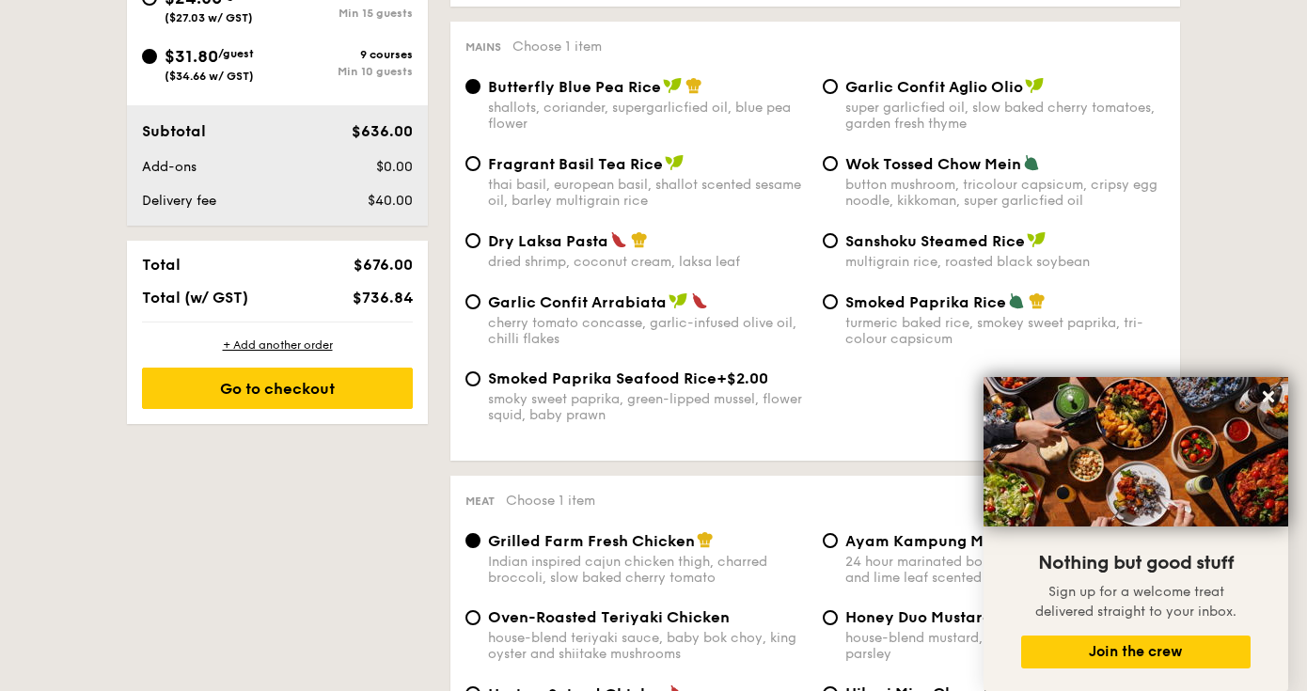
scroll to position [935, 0]
click at [857, 321] on div "turmeric baked rice, smokey sweet paprika, tri-colour capsicum" at bounding box center [1006, 332] width 320 height 32
click at [838, 310] on input "Smoked Paprika Rice turmeric baked [PERSON_NAME] sweet paprika, tri-colour caps…" at bounding box center [830, 302] width 15 height 15
radio input "true"
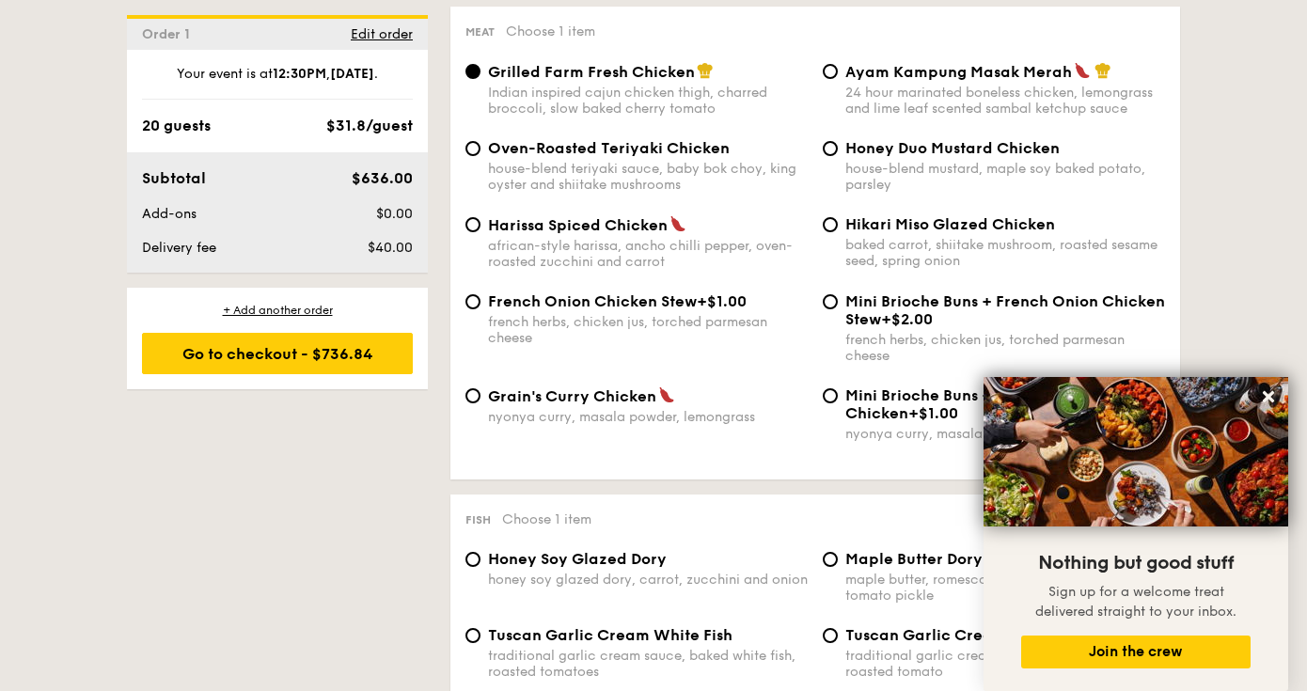
scroll to position [1420, 0]
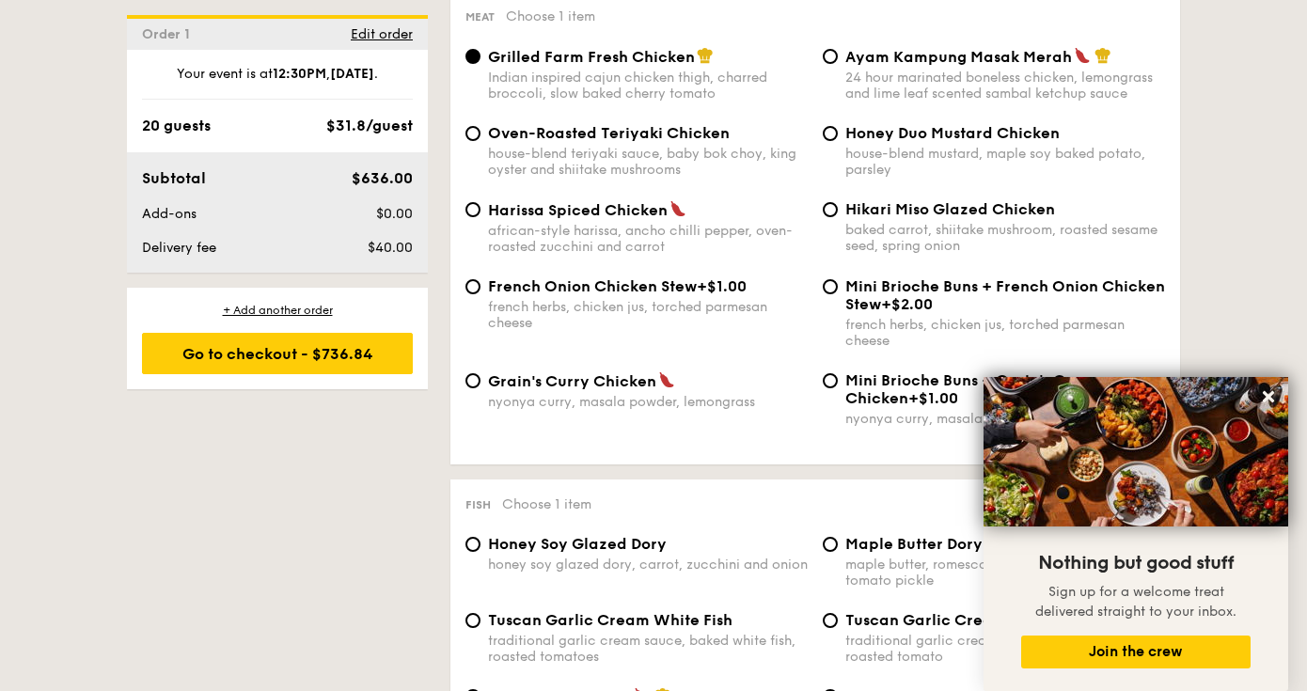
click at [528, 374] on span "Grain's Curry Chicken" at bounding box center [572, 381] width 168 height 18
click at [481, 374] on input "Grain's Curry Chicken nyonya curry, masala powder, lemongrass" at bounding box center [473, 380] width 15 height 15
radio input "true"
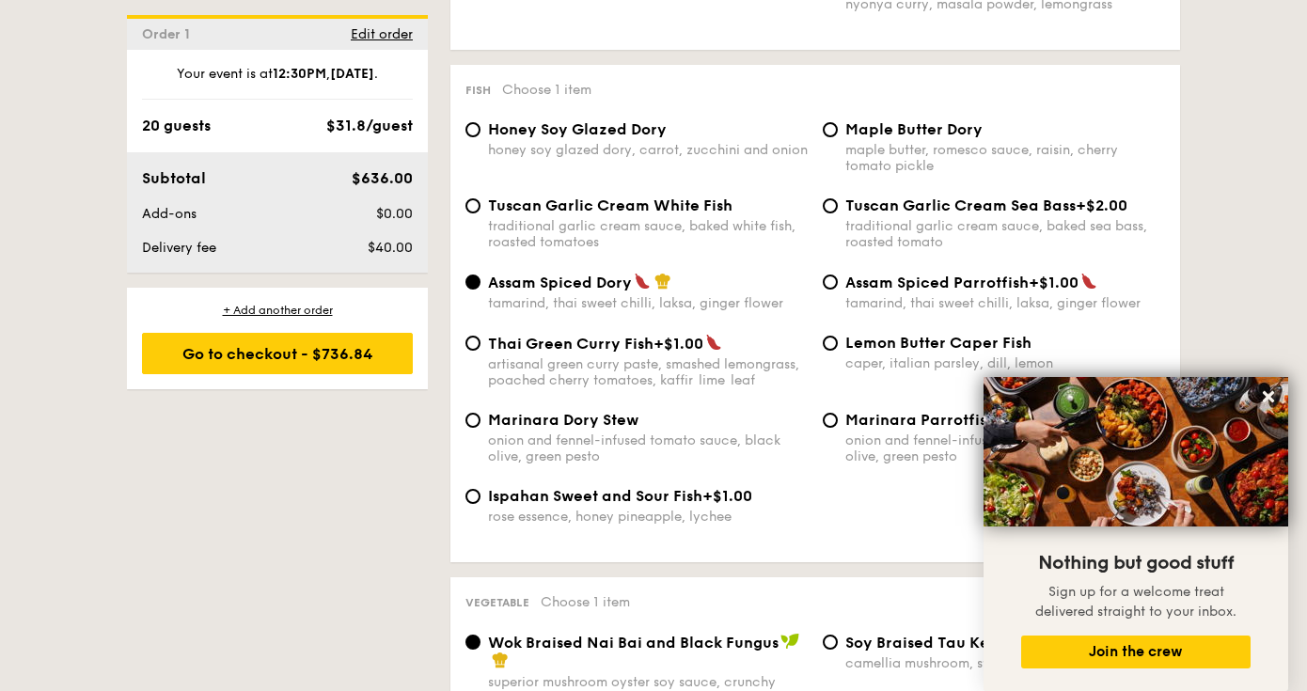
scroll to position [1833, 0]
click at [1272, 398] on icon at bounding box center [1268, 396] width 17 height 17
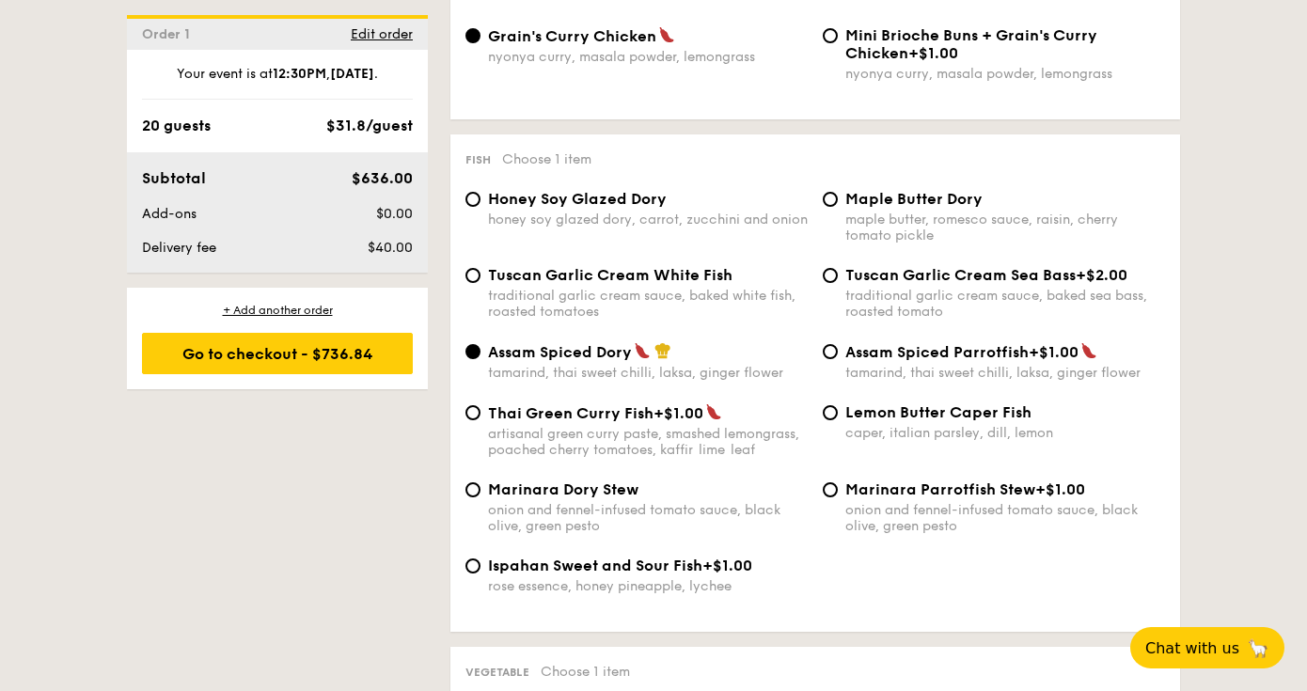
scroll to position [1766, 0]
click at [987, 422] on div "Lemon Butter Caper Fish caper, italian parsley, dill, lemon" at bounding box center [1006, 422] width 320 height 38
click at [838, 419] on input "Lemon Butter Caper Fish caper, italian parsley, dill, lemon" at bounding box center [830, 411] width 15 height 15
radio input "true"
click at [948, 201] on span "Maple Butter Dory" at bounding box center [914, 198] width 137 height 18
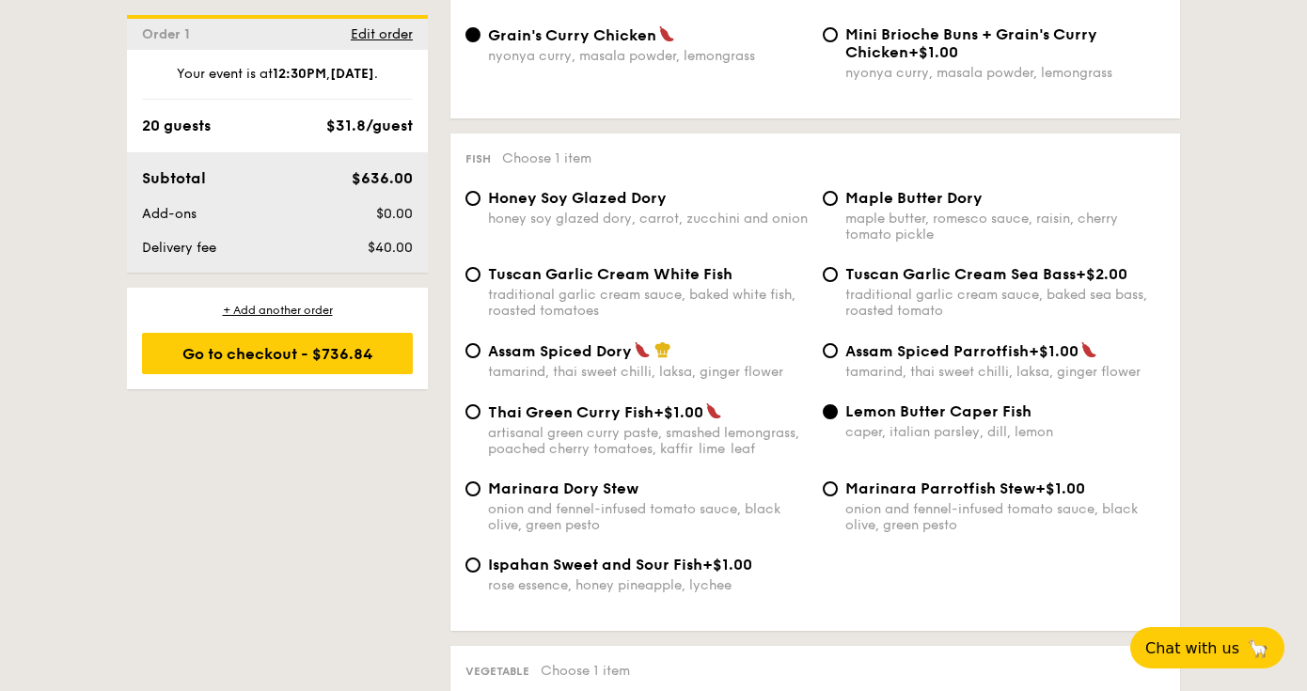
click at [838, 201] on input "Maple Butter Dory maple butter, romesco sauce, raisin, cherry tomato pickle" at bounding box center [830, 198] width 15 height 15
radio input "true"
click at [652, 204] on span "Honey Soy Glazed Dory" at bounding box center [577, 198] width 179 height 18
click at [481, 204] on input "Honey Soy Glazed Dory honey soy glazed dory, carrot, zucchini and onion" at bounding box center [473, 198] width 15 height 15
radio input "true"
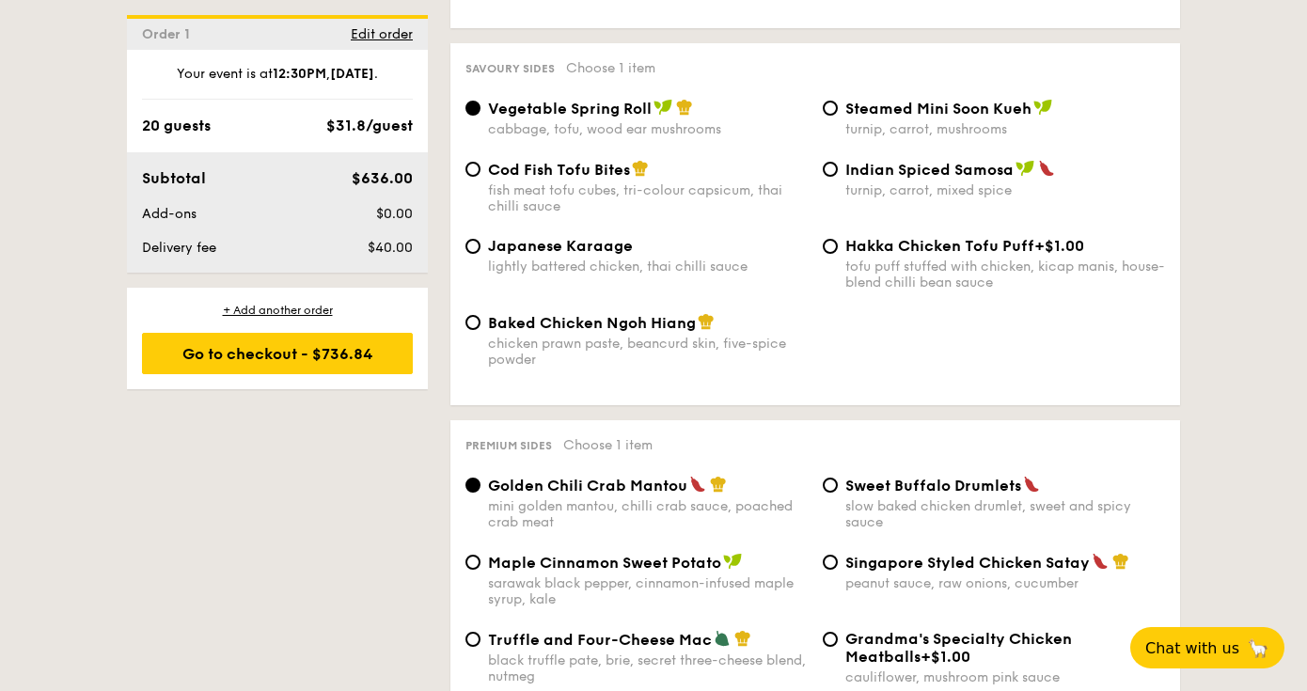
scroll to position [3268, 0]
